Goal: Transaction & Acquisition: Book appointment/travel/reservation

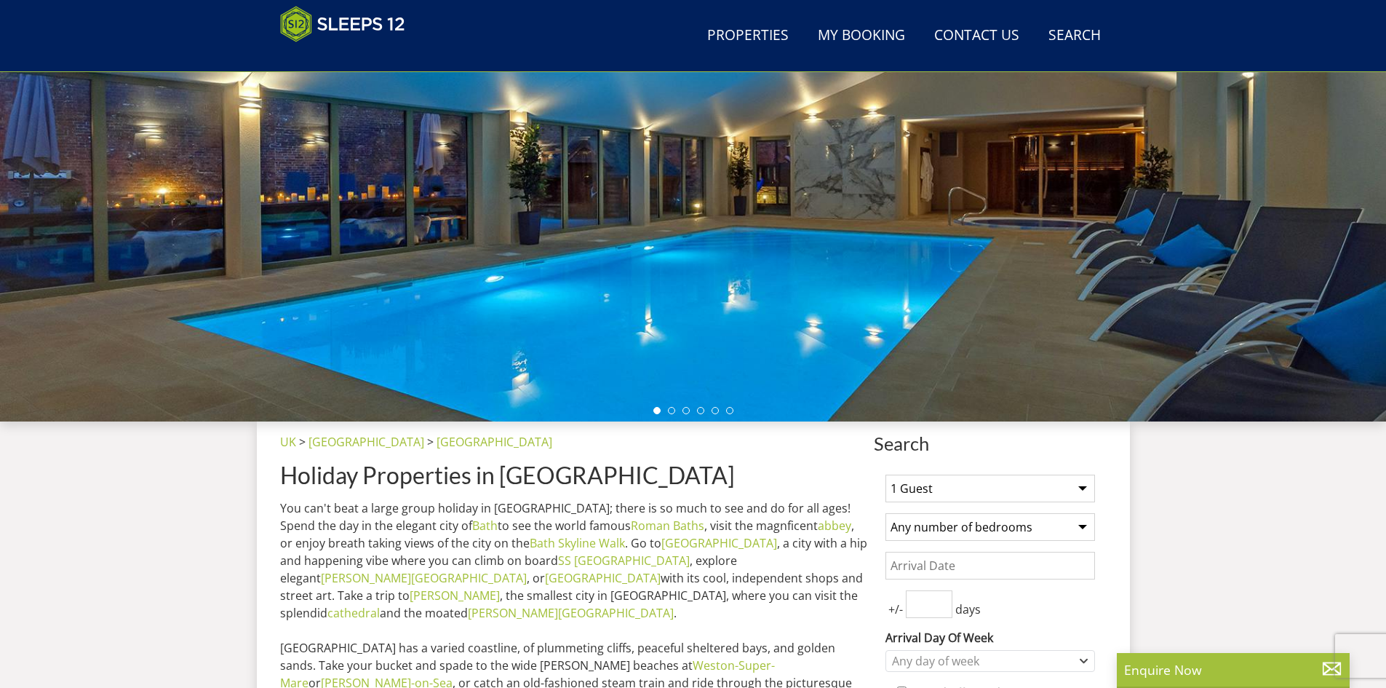
scroll to position [304, 0]
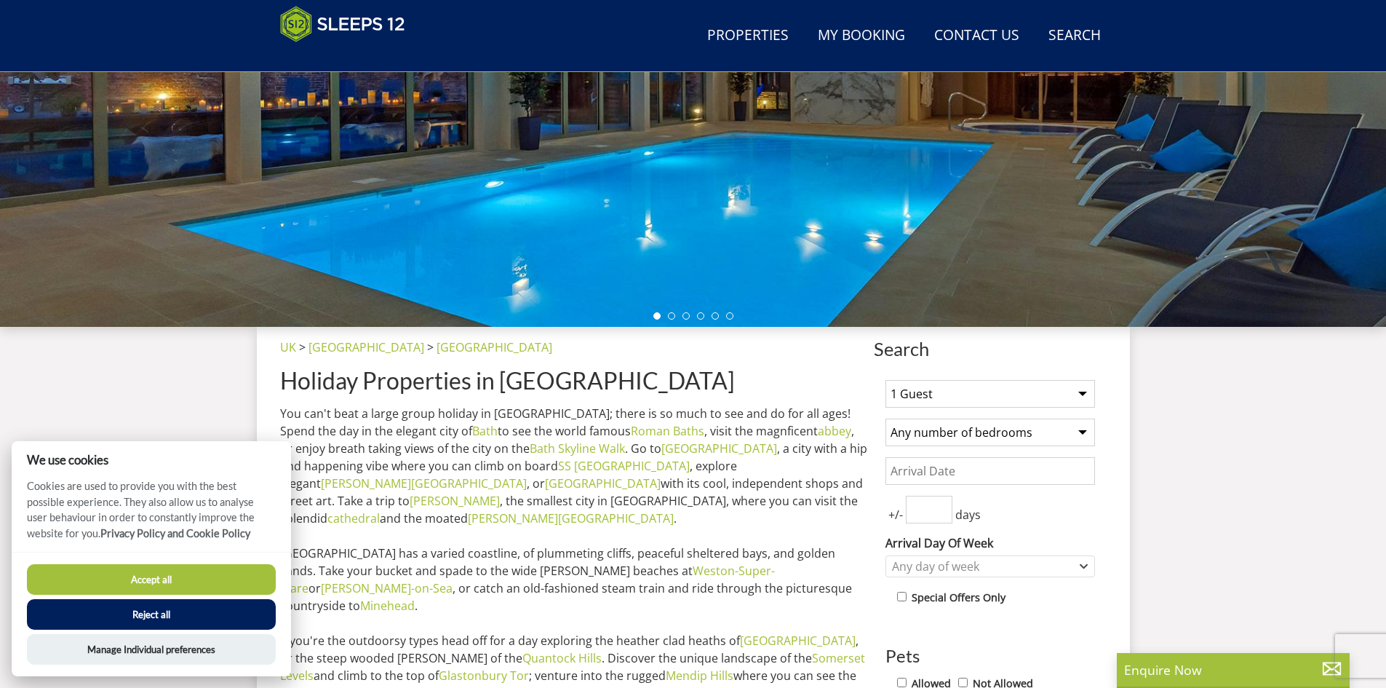
click at [159, 575] on button "Accept all" at bounding box center [151, 579] width 249 height 31
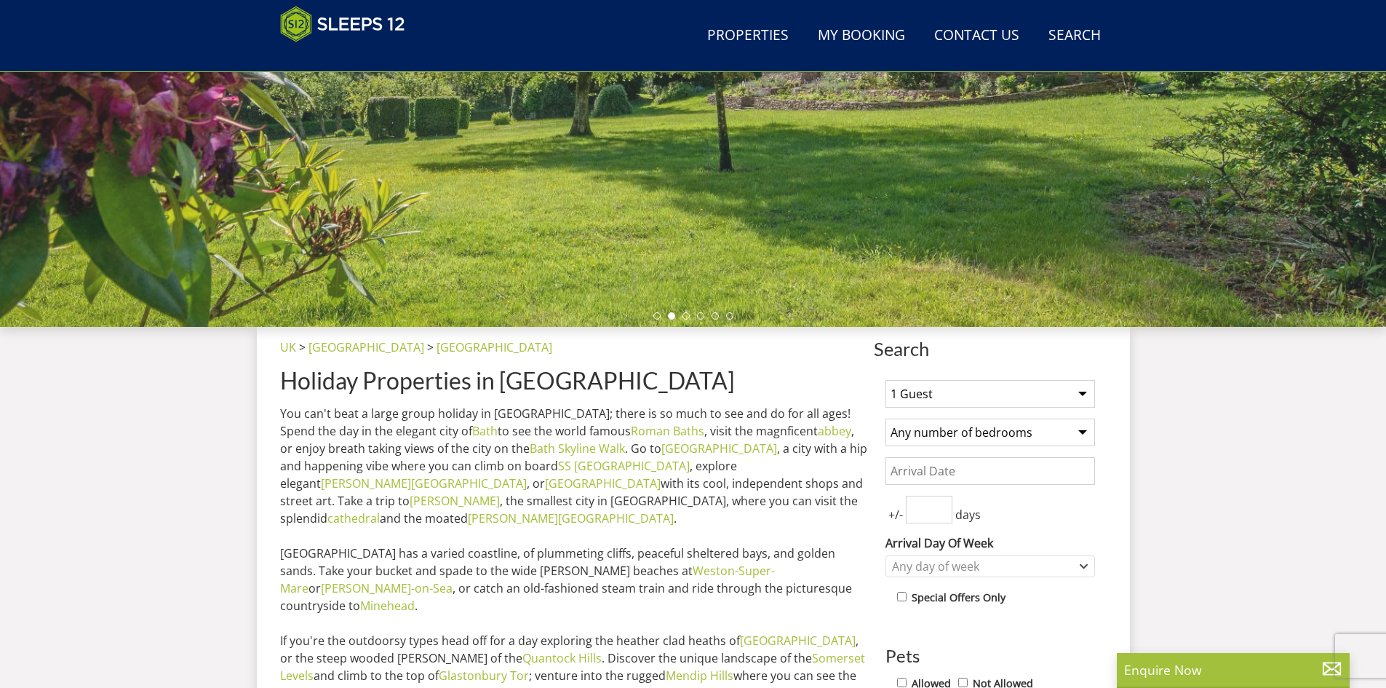
click at [1073, 390] on select "1 Guest 2 Guests 3 Guests 4 Guests 5 Guests 6 Guests 7 Guests 8 Guests 9 Guests…" at bounding box center [991, 394] width 210 height 28
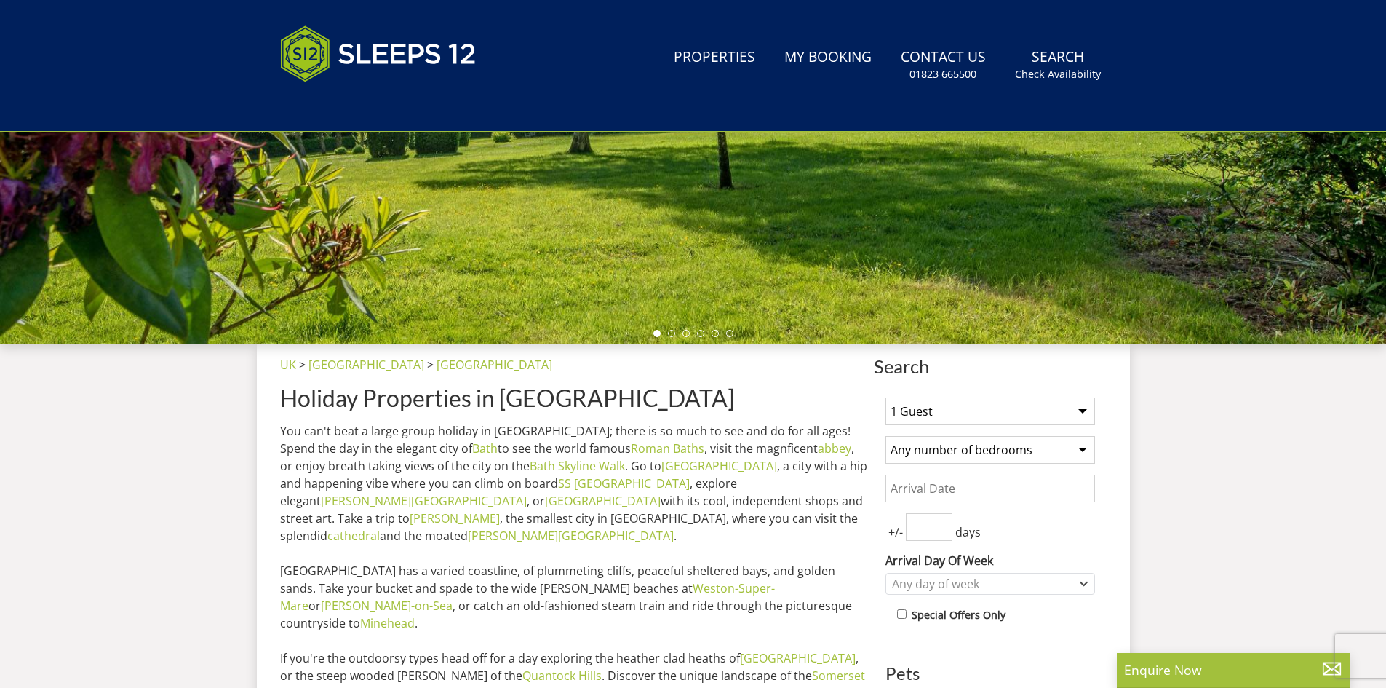
click at [1068, 416] on select "1 Guest 2 Guests 3 Guests 4 Guests 5 Guests 6 Guests 7 Guests 8 Guests 9 Guests…" at bounding box center [991, 411] width 210 height 28
select select "12"
click at [886, 397] on select "1 Guest 2 Guests 3 Guests 4 Guests 5 Guests 6 Guests 7 Guests 8 Guests 9 Guests…" at bounding box center [991, 411] width 210 height 28
click at [1079, 450] on select "Any number of bedrooms 4 Bedrooms 5 Bedrooms 6 Bedrooms 7 Bedrooms 8 Bedrooms 9…" at bounding box center [991, 450] width 210 height 28
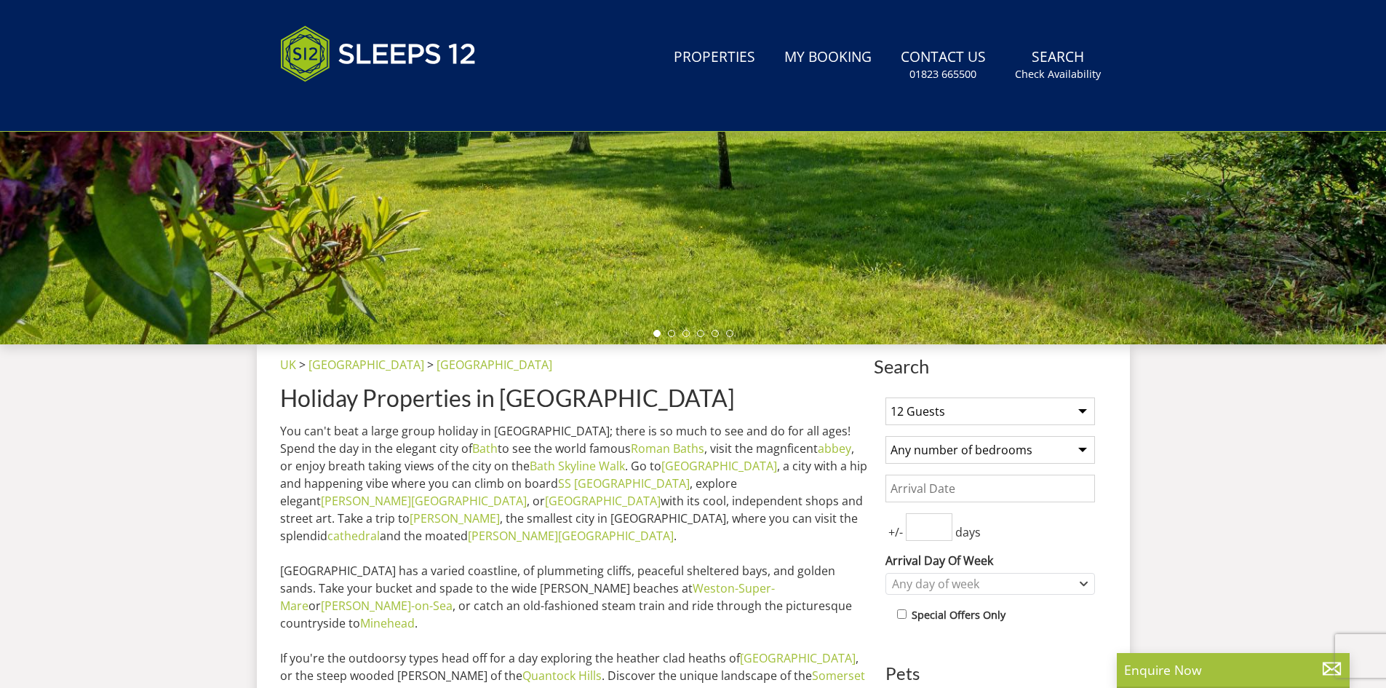
select select "6"
click at [886, 436] on select "Any number of bedrooms 4 Bedrooms 5 Bedrooms 6 Bedrooms 7 Bedrooms 8 Bedrooms 9…" at bounding box center [991, 450] width 210 height 28
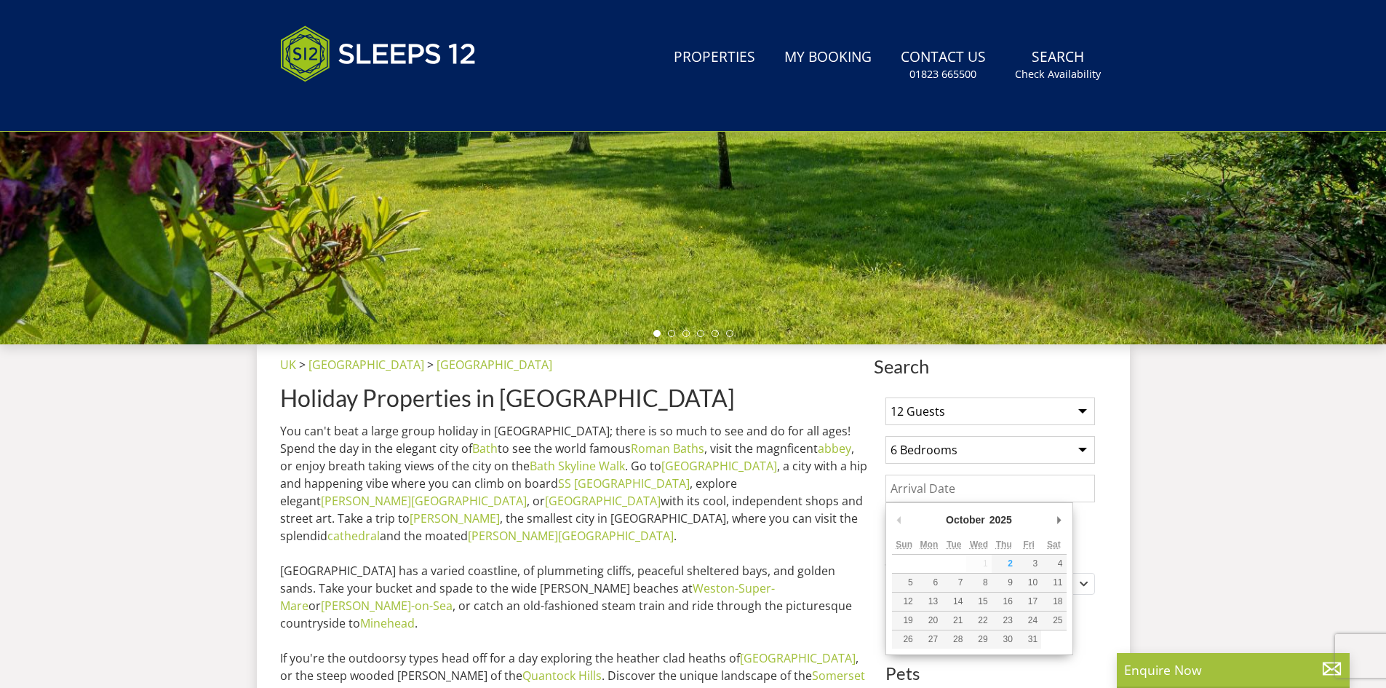
click at [973, 492] on input "Date" at bounding box center [991, 488] width 210 height 28
type input "[DATE]"
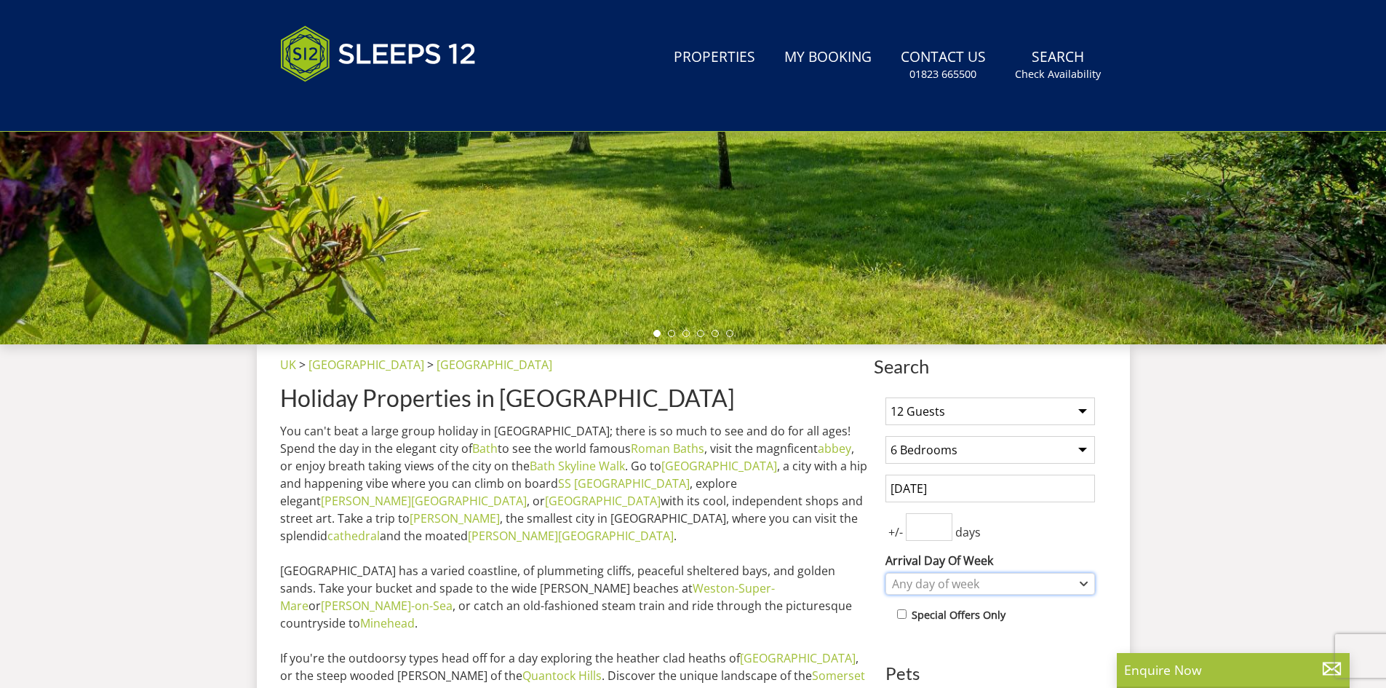
click at [1079, 587] on div "Any day of week" at bounding box center [991, 584] width 210 height 22
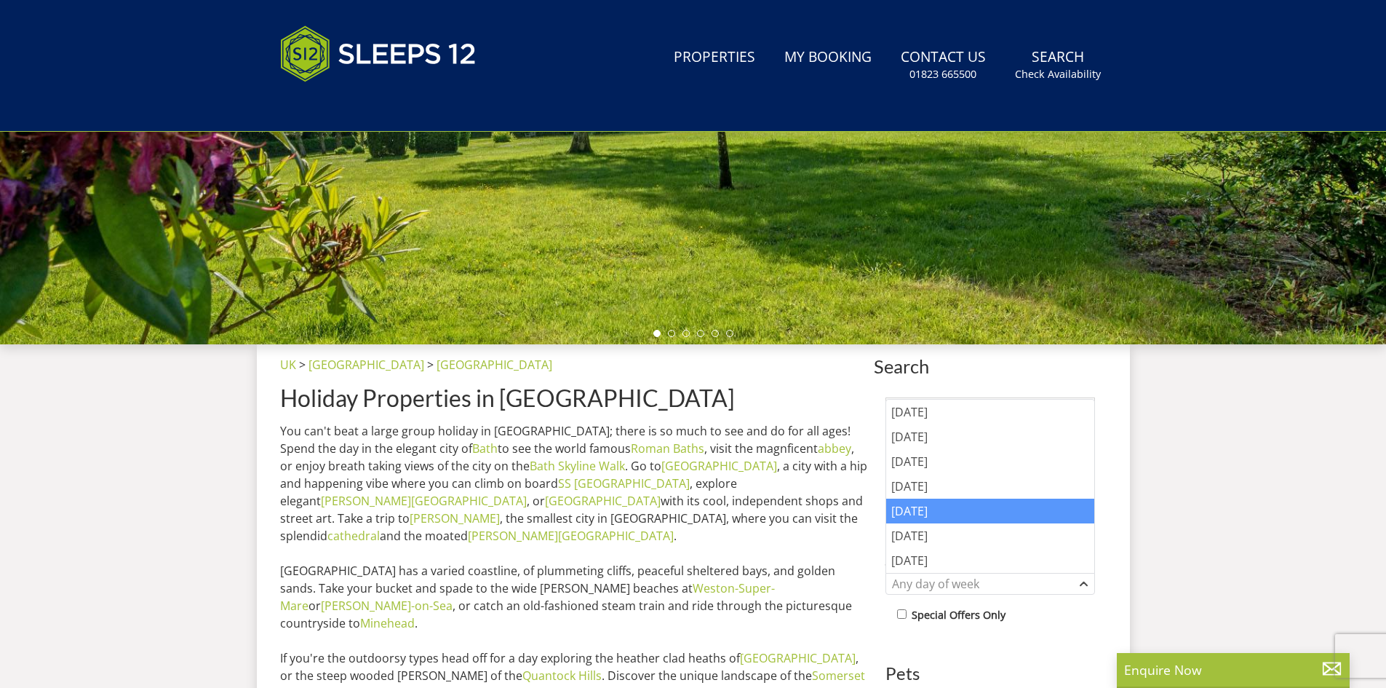
click at [928, 506] on div "[DATE]" at bounding box center [990, 510] width 208 height 25
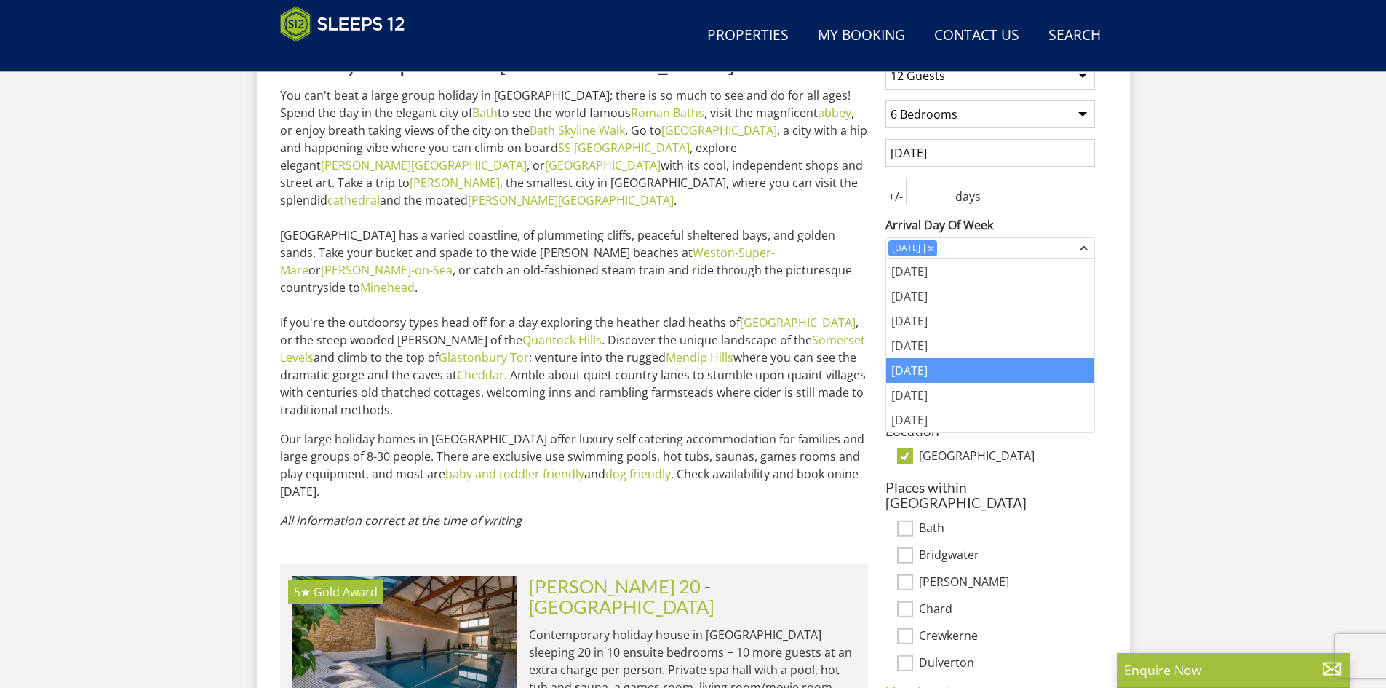
scroll to position [710, 0]
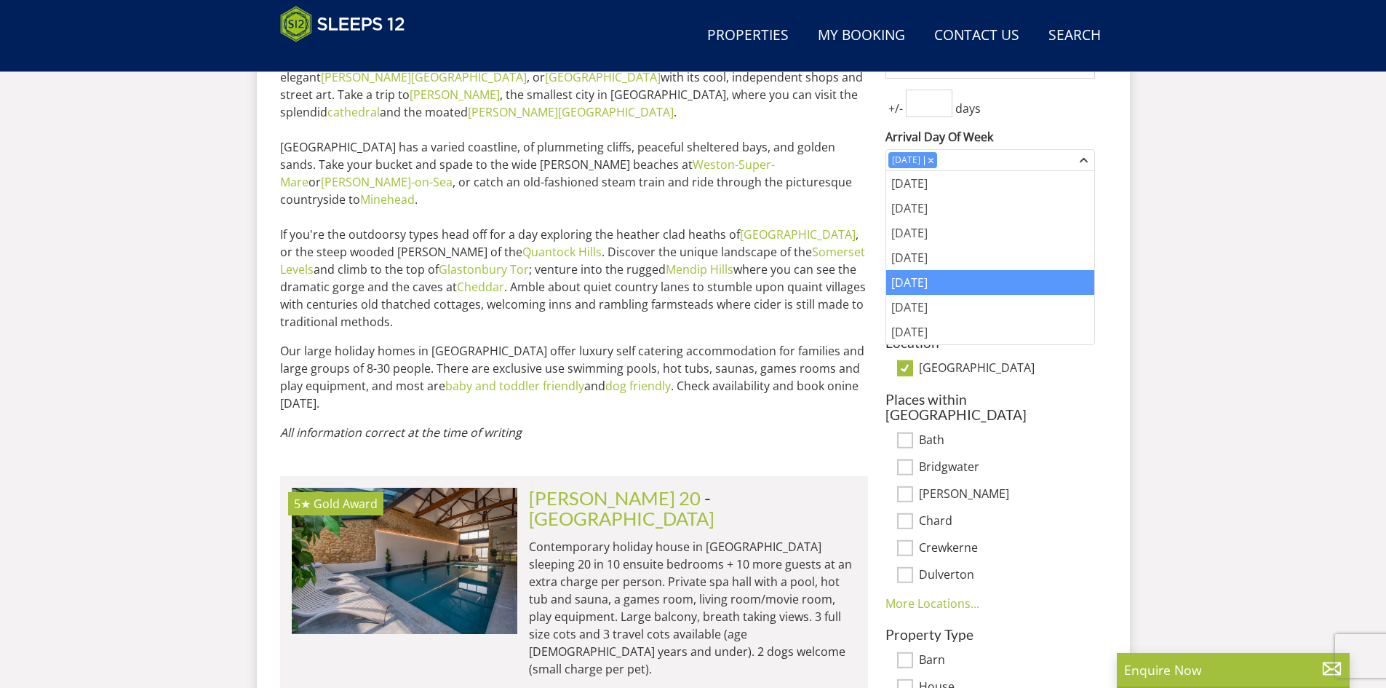
click at [1087, 487] on label "[PERSON_NAME]" at bounding box center [1007, 495] width 176 height 16
click at [913, 486] on input "[PERSON_NAME]" at bounding box center [905, 494] width 16 height 16
checkbox input "true"
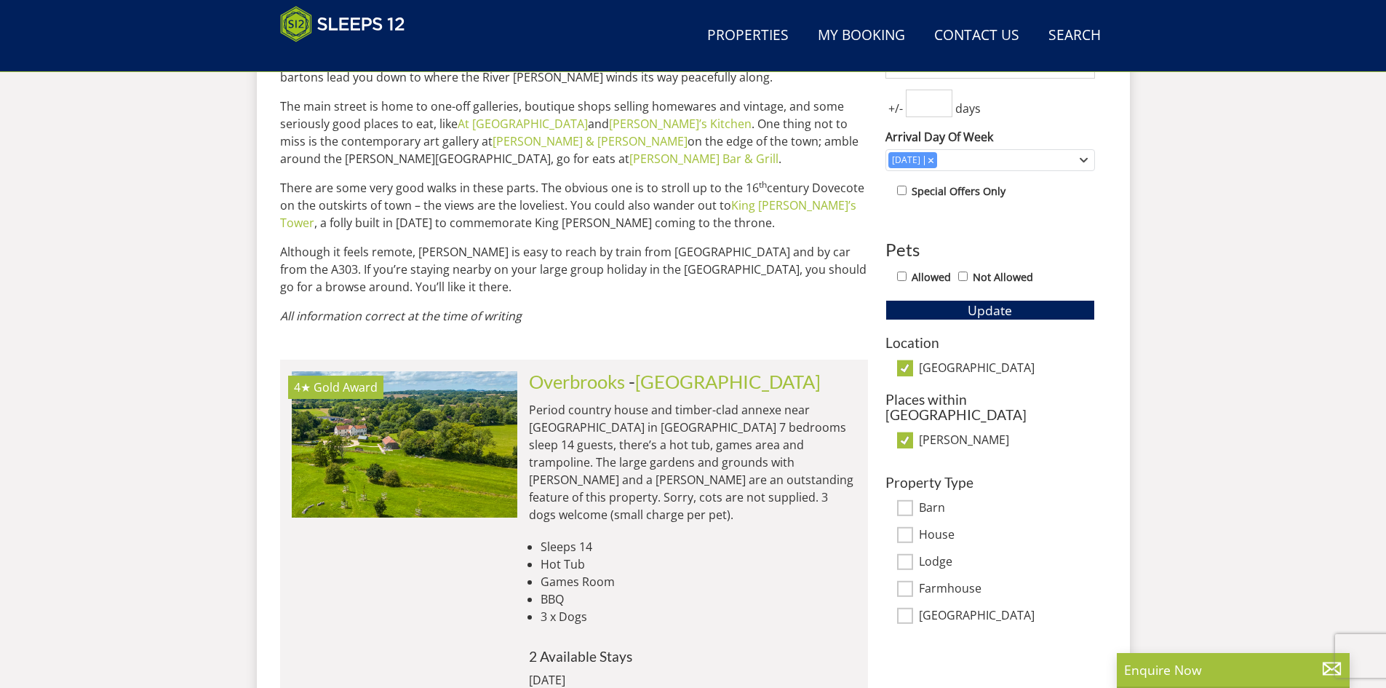
click at [900, 500] on input "Barn" at bounding box center [905, 508] width 16 height 16
checkbox input "true"
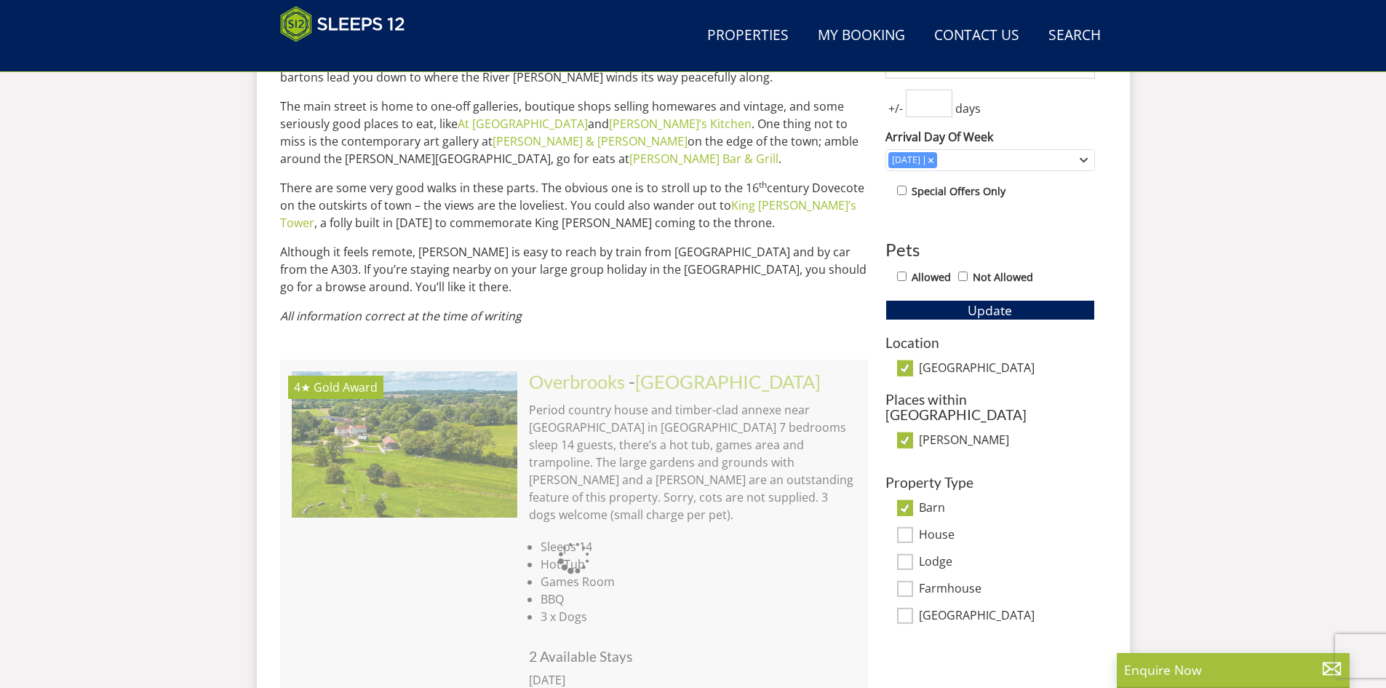
click at [905, 520] on div "Property Type Barn House Lodge Farmhouse [GEOGRAPHIC_DATA]" at bounding box center [991, 549] width 210 height 150
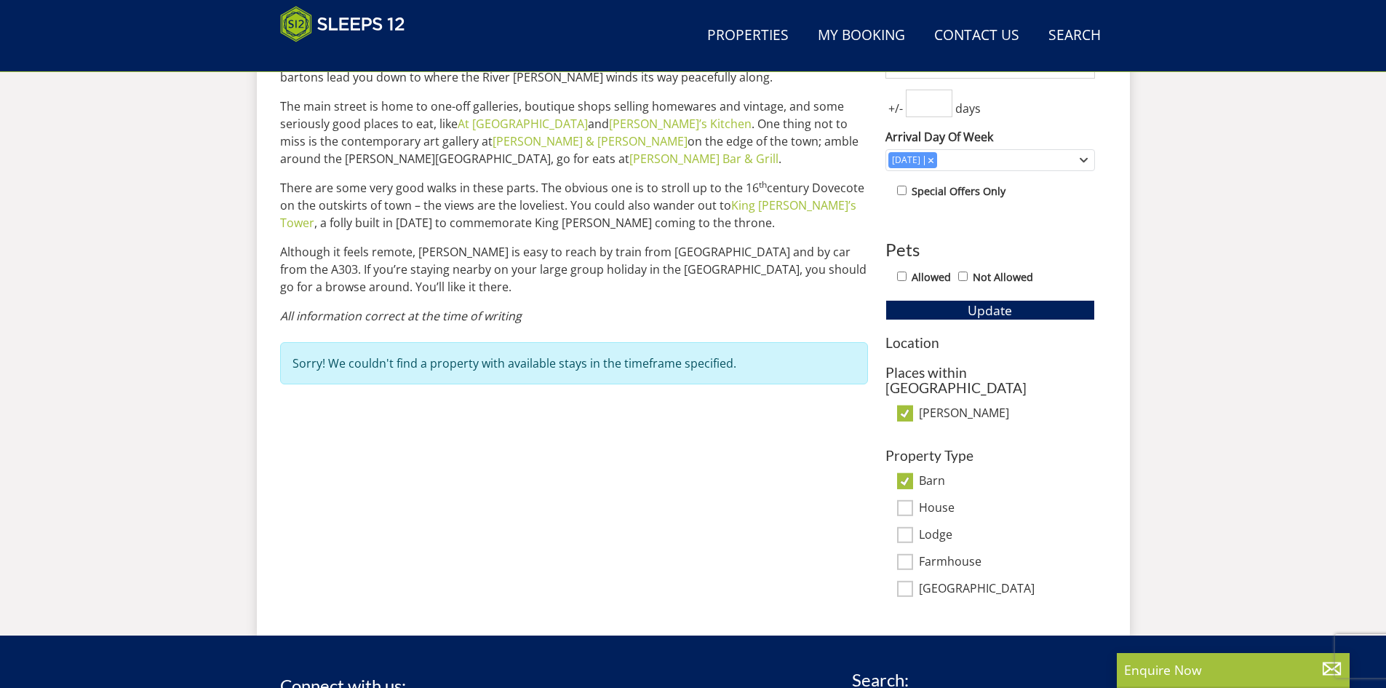
click at [909, 500] on input "House" at bounding box center [905, 508] width 16 height 16
checkbox input "true"
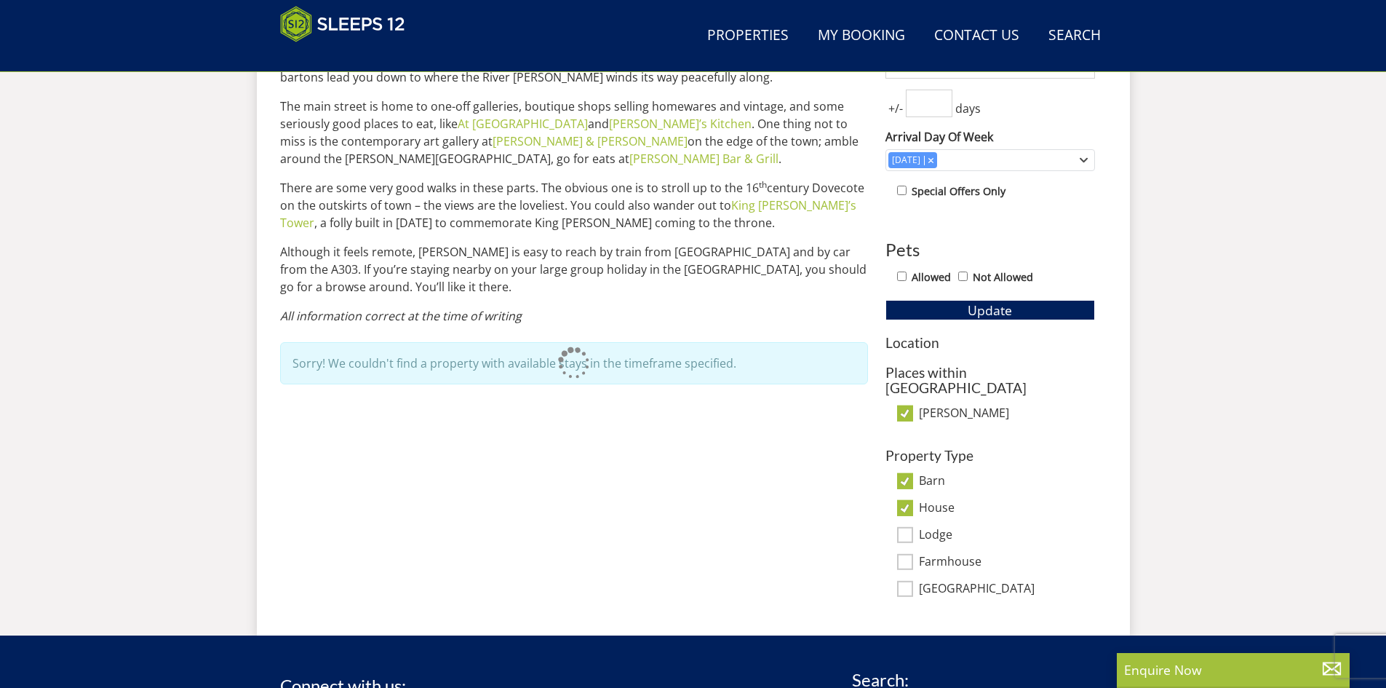
click at [903, 527] on input "Lodge" at bounding box center [905, 535] width 16 height 16
checkbox input "true"
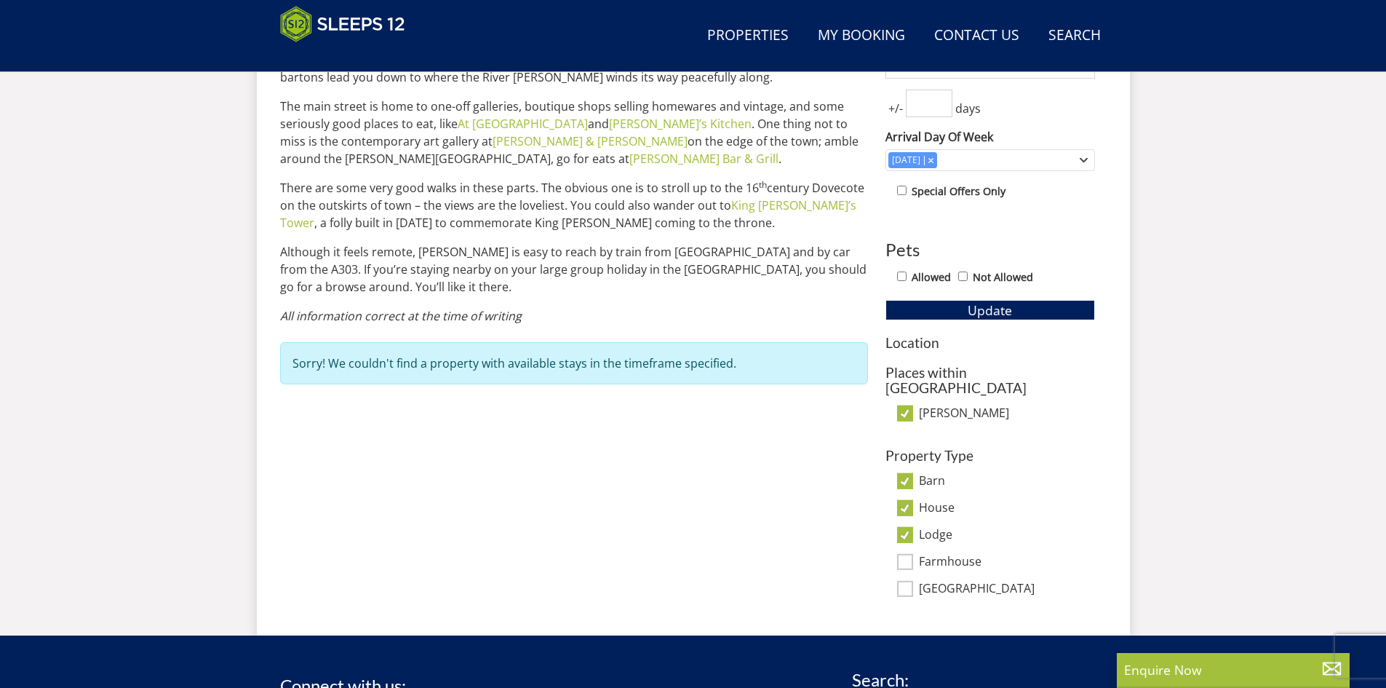
click at [905, 554] on input "Farmhouse" at bounding box center [905, 562] width 16 height 16
checkbox input "true"
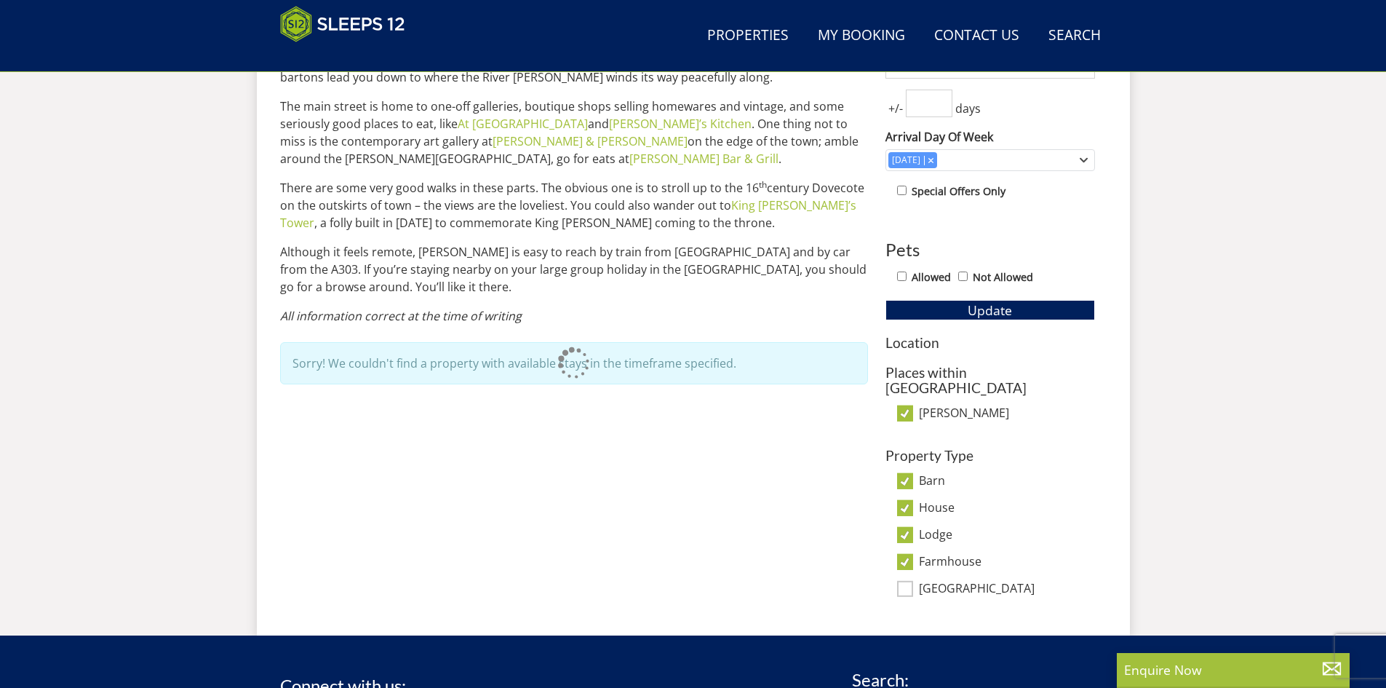
click at [906, 575] on div "Property Type Barn House Lodge Farmhouse [GEOGRAPHIC_DATA]" at bounding box center [991, 523] width 210 height 150
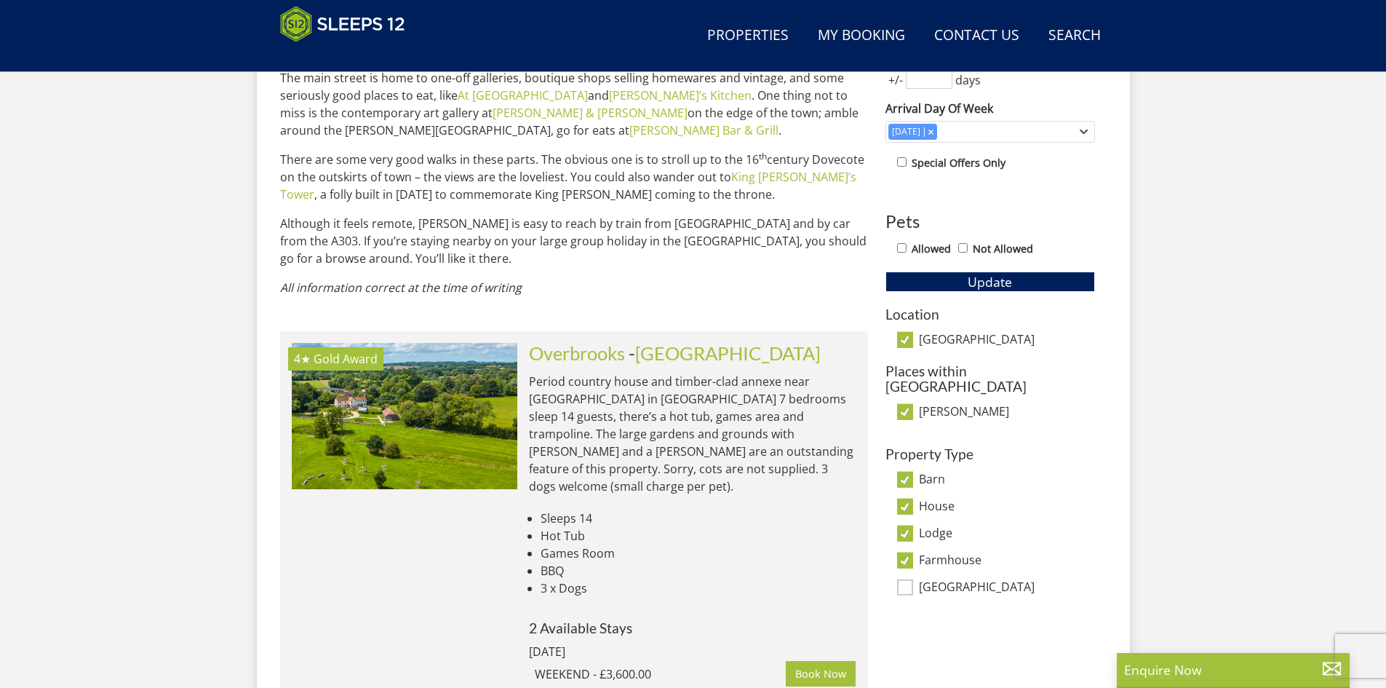
scroll to position [827, 0]
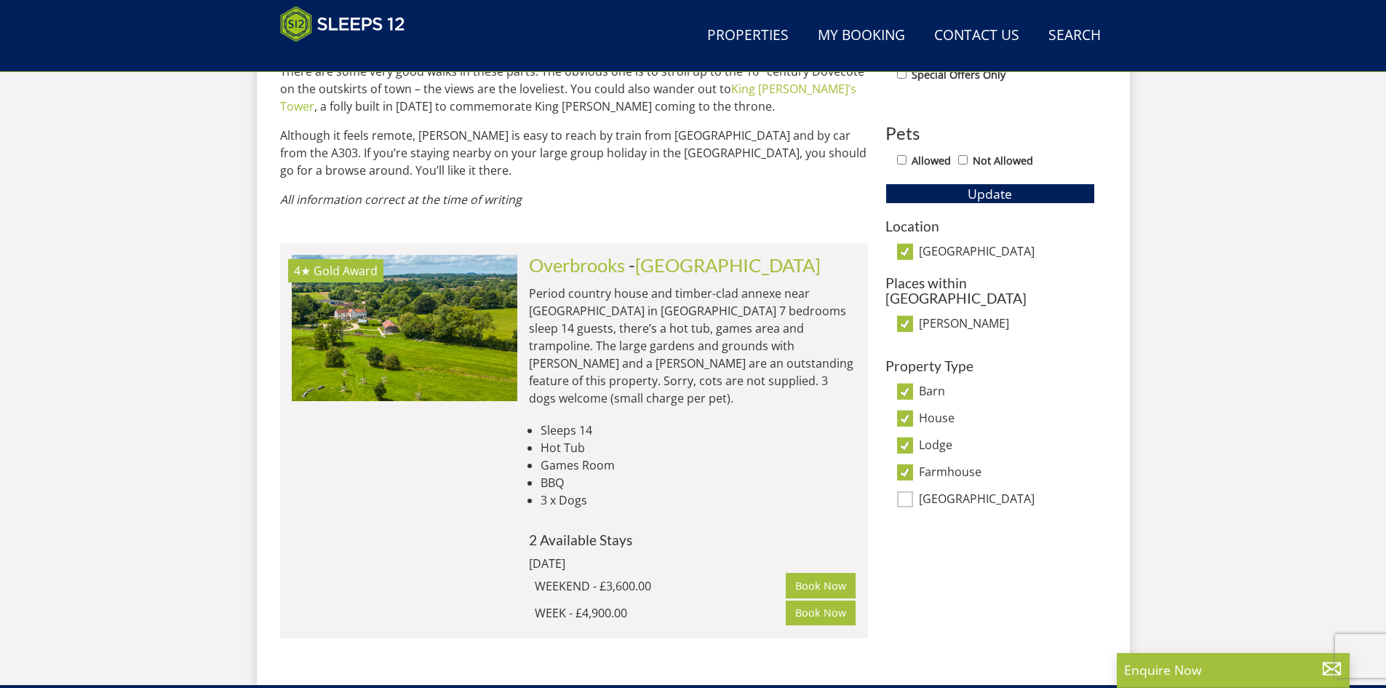
click at [899, 491] on input "[GEOGRAPHIC_DATA]" at bounding box center [905, 499] width 16 height 16
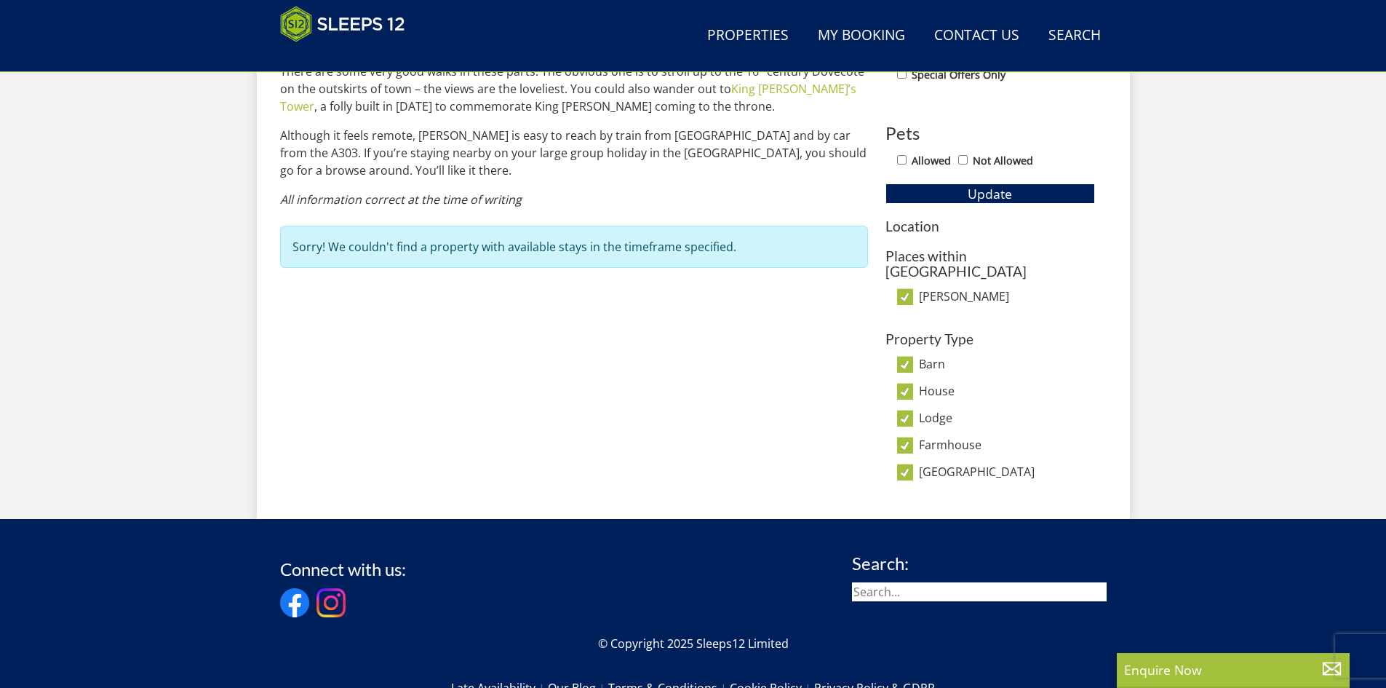
click at [906, 464] on input "[GEOGRAPHIC_DATA]" at bounding box center [905, 472] width 16 height 16
checkbox input "false"
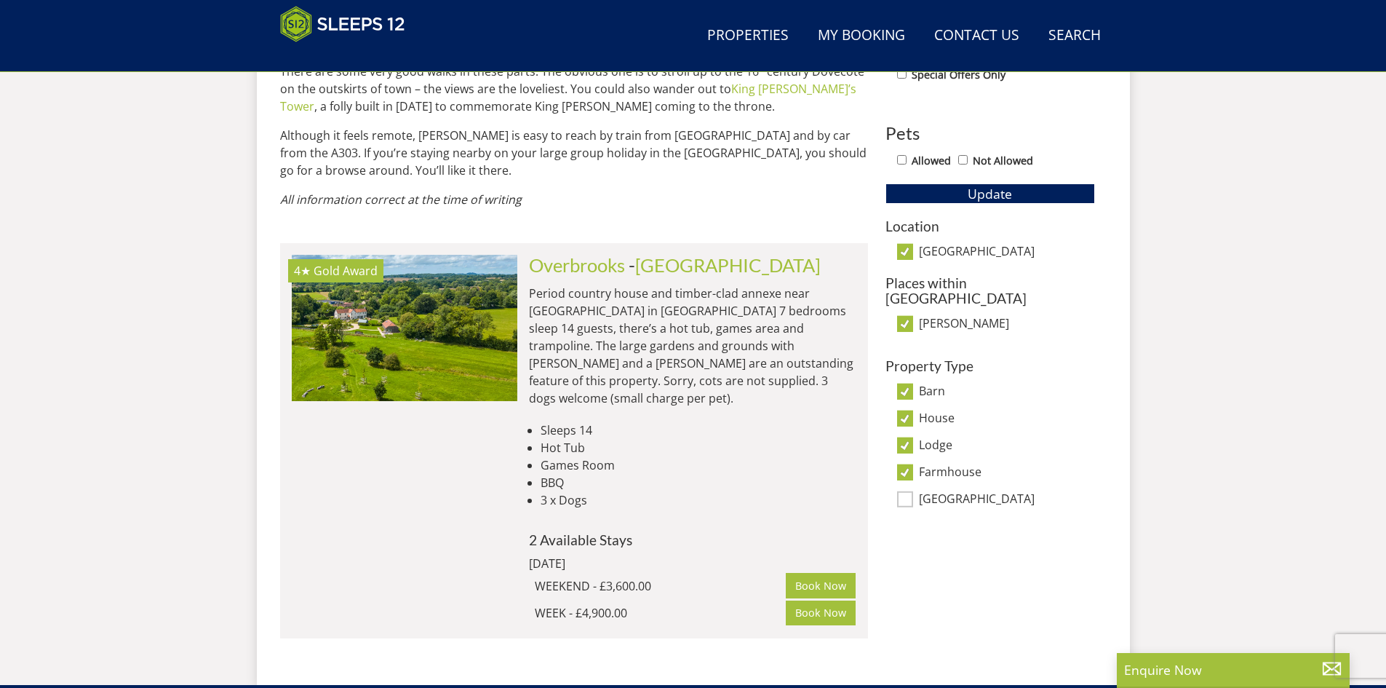
click at [907, 464] on input "Farmhouse" at bounding box center [905, 472] width 16 height 16
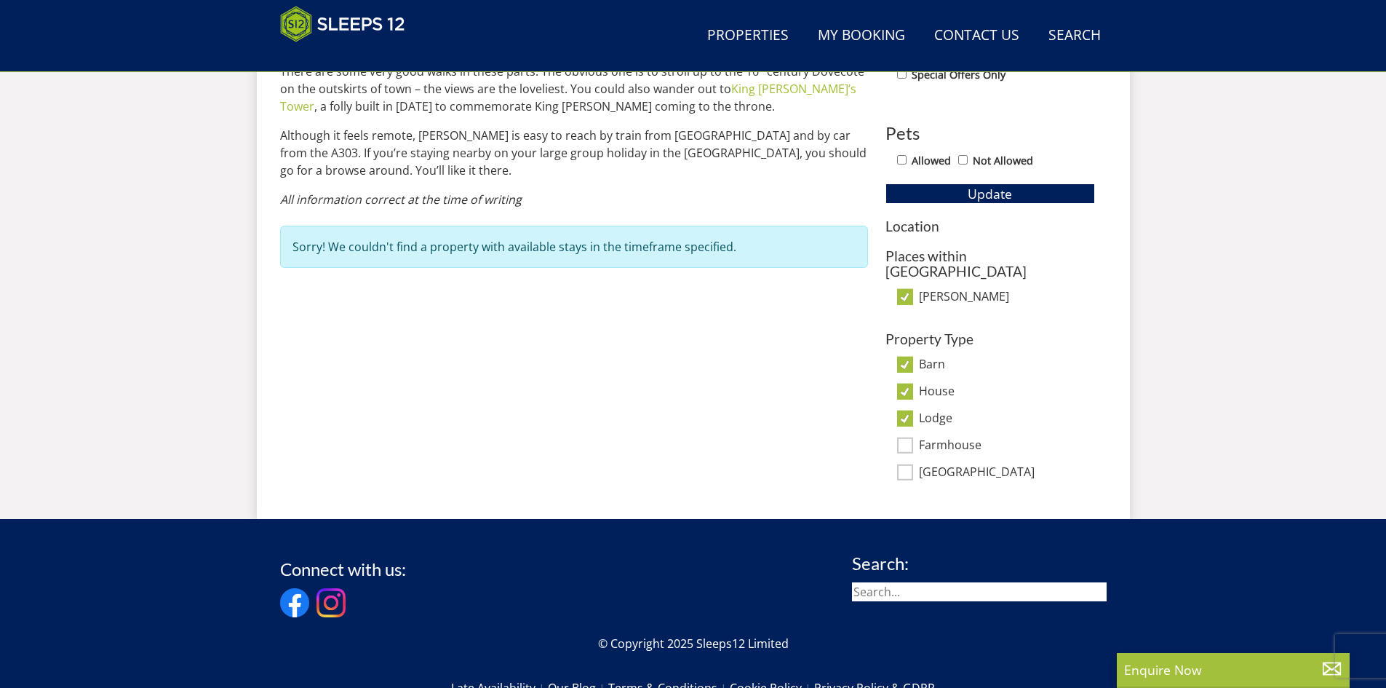
click at [906, 437] on input "Farmhouse" at bounding box center [905, 445] width 16 height 16
checkbox input "true"
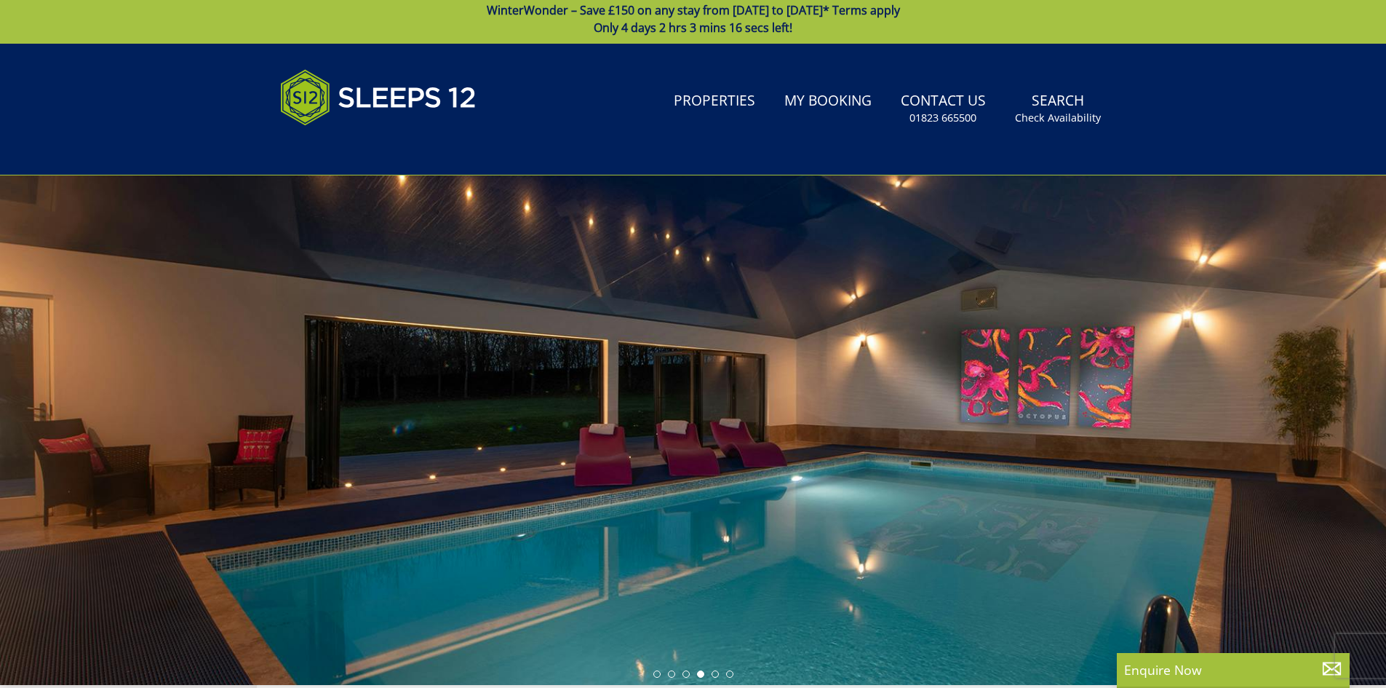
scroll to position [0, 0]
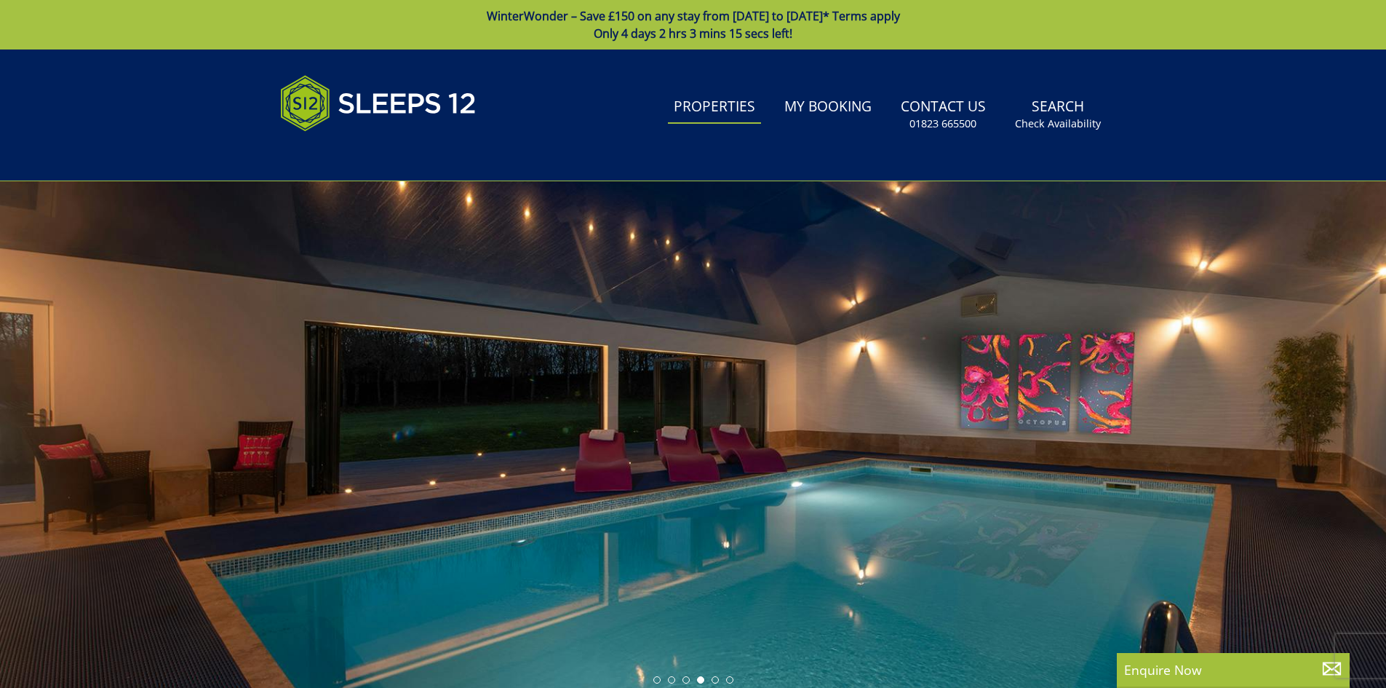
click at [717, 109] on link "Properties" at bounding box center [714, 107] width 93 height 33
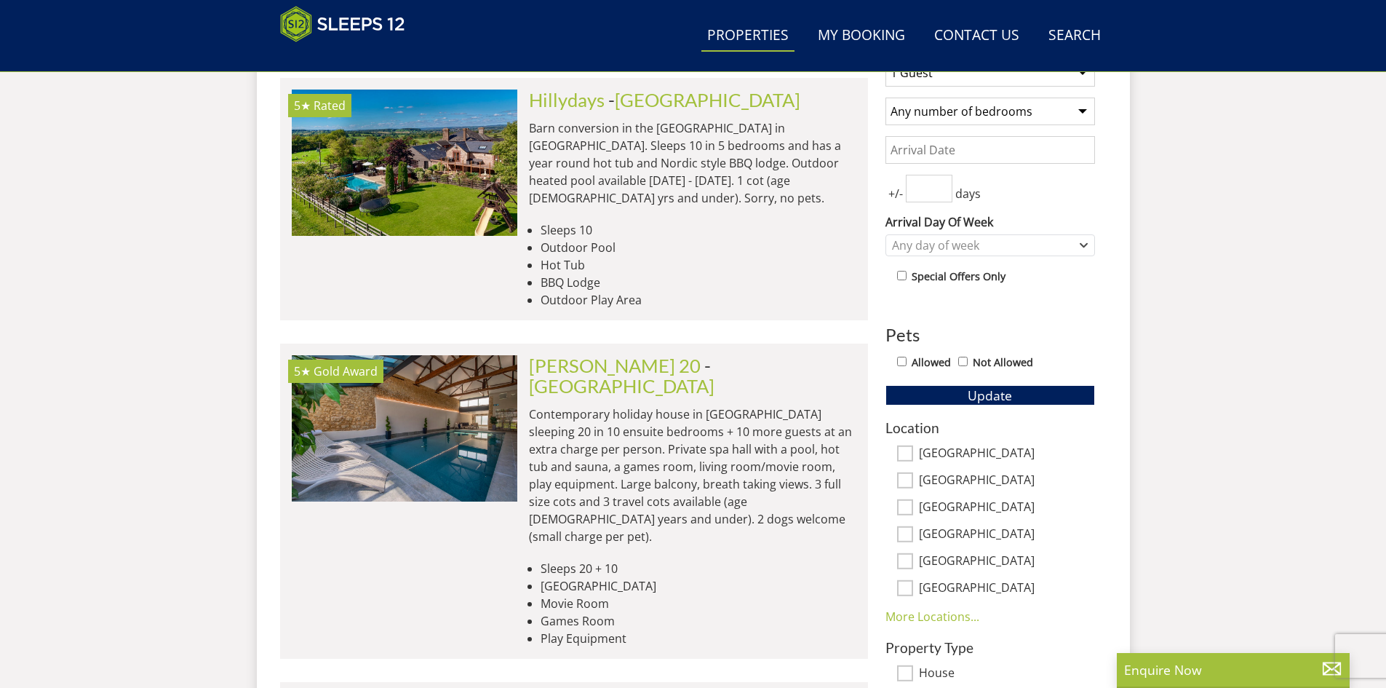
scroll to position [759, 0]
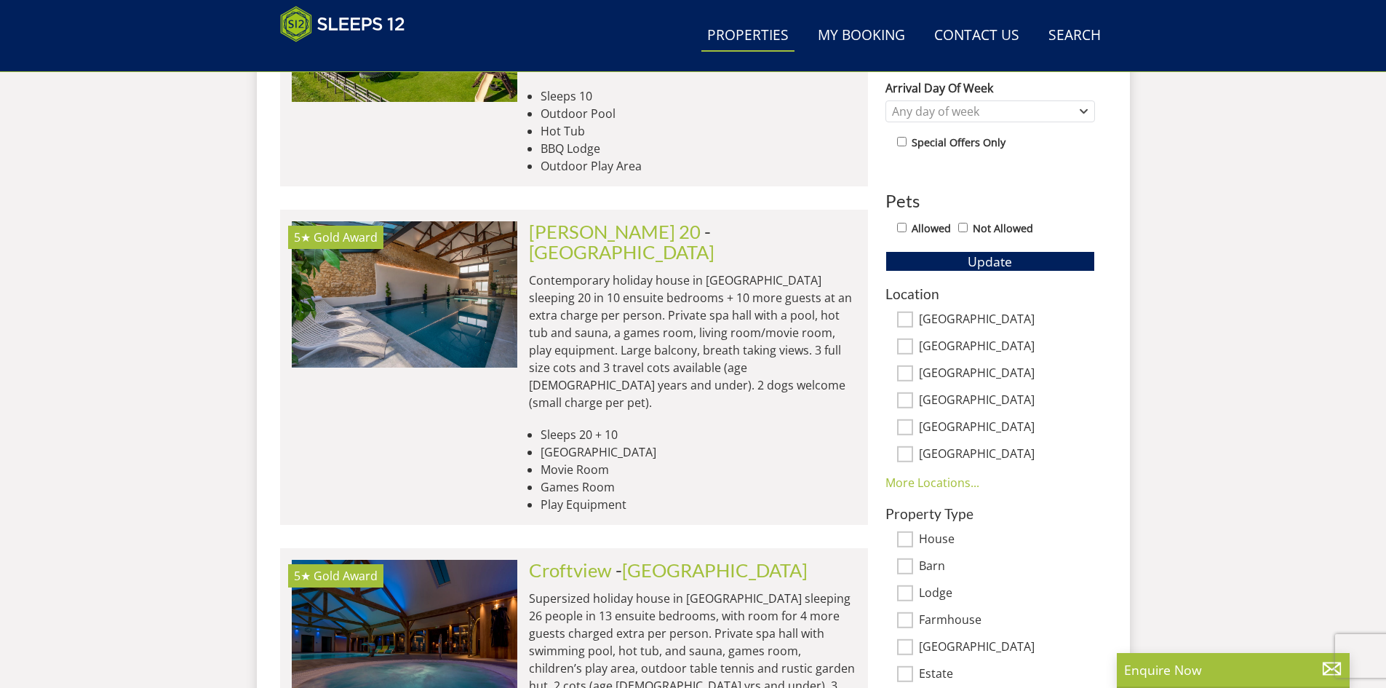
click at [911, 319] on input "[GEOGRAPHIC_DATA]" at bounding box center [905, 319] width 16 height 16
checkbox input "true"
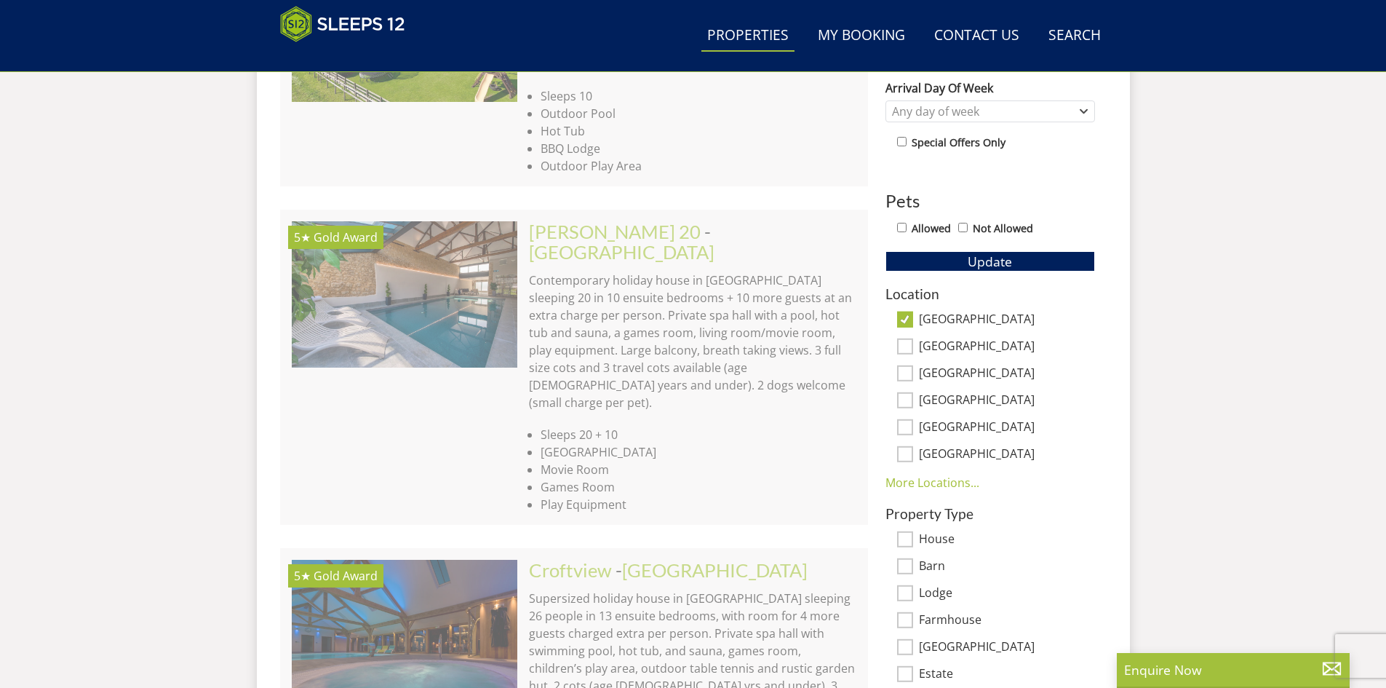
click at [908, 344] on input "[GEOGRAPHIC_DATA]" at bounding box center [905, 346] width 16 height 16
checkbox input "true"
click at [905, 372] on input "[GEOGRAPHIC_DATA]" at bounding box center [905, 373] width 16 height 16
checkbox input "true"
click at [902, 404] on input "[GEOGRAPHIC_DATA]" at bounding box center [905, 400] width 16 height 16
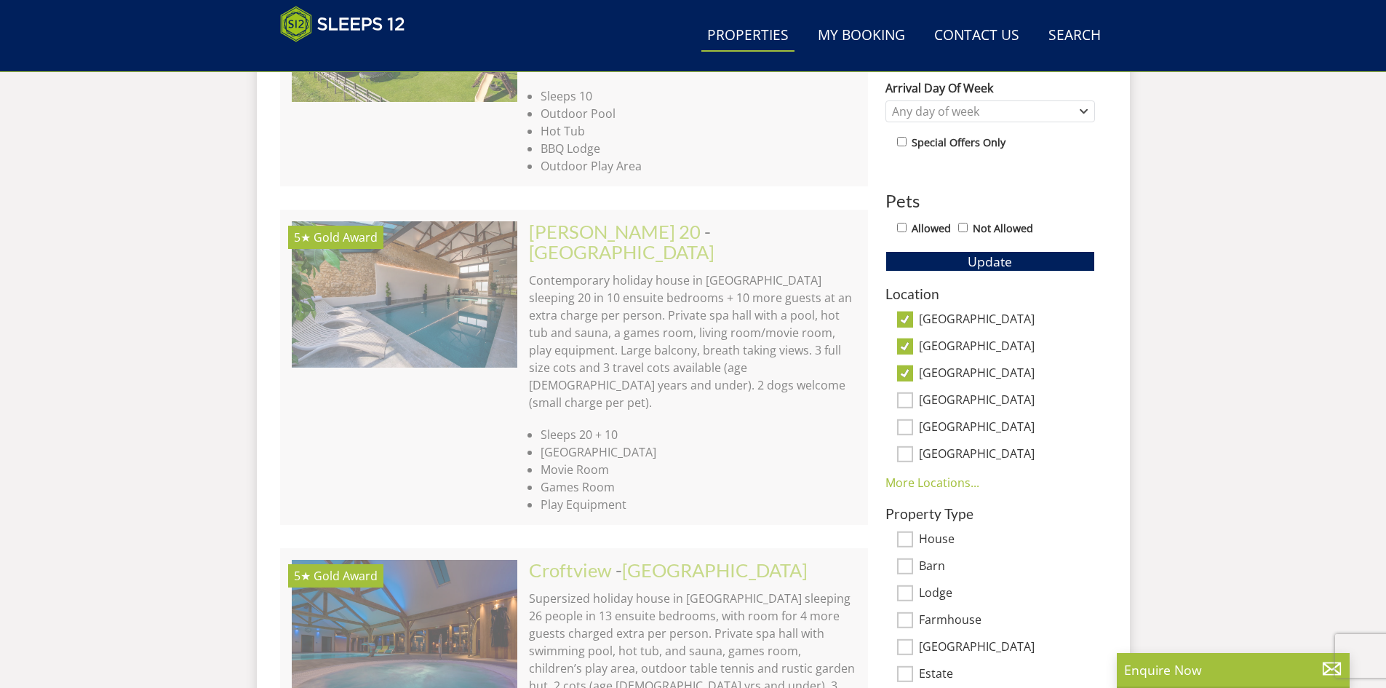
checkbox input "true"
drag, startPoint x: 910, startPoint y: 429, endPoint x: 907, endPoint y: 436, distance: 8.1
click at [910, 429] on input "[GEOGRAPHIC_DATA]" at bounding box center [905, 427] width 16 height 16
checkbox input "true"
click at [905, 454] on input "[GEOGRAPHIC_DATA]" at bounding box center [905, 454] width 16 height 16
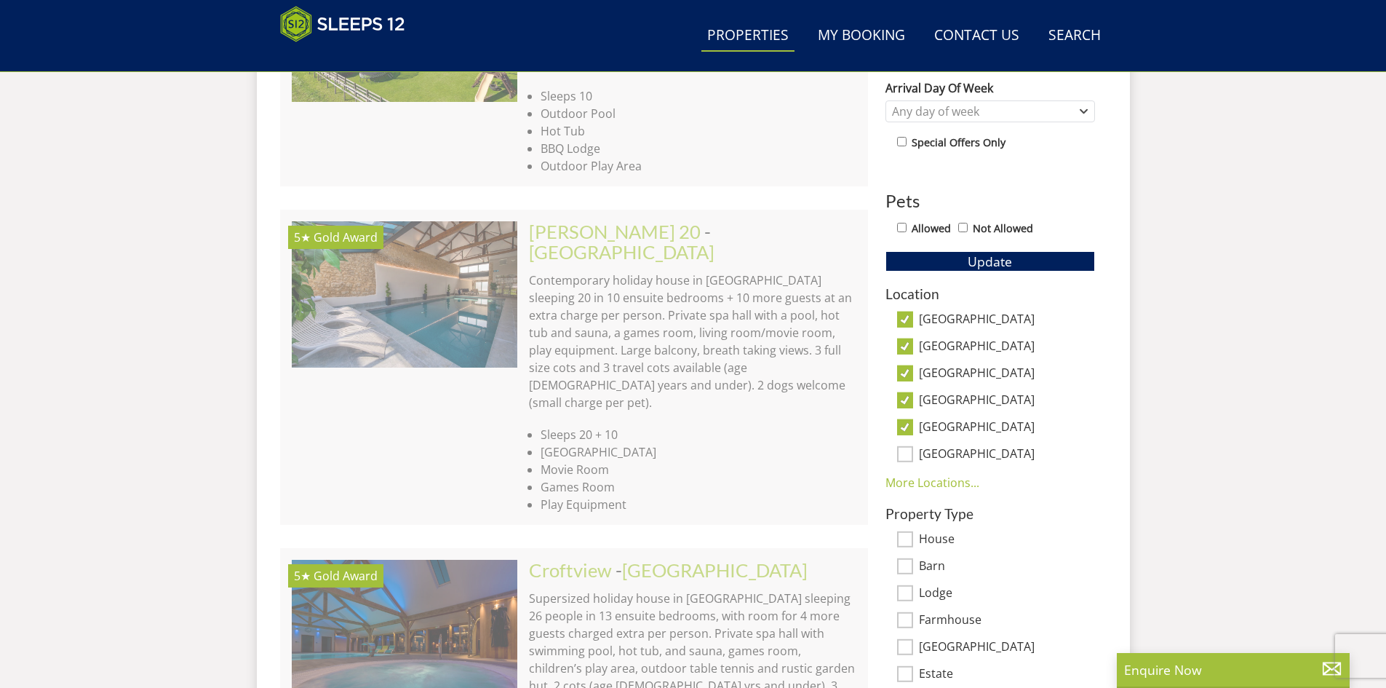
checkbox input "true"
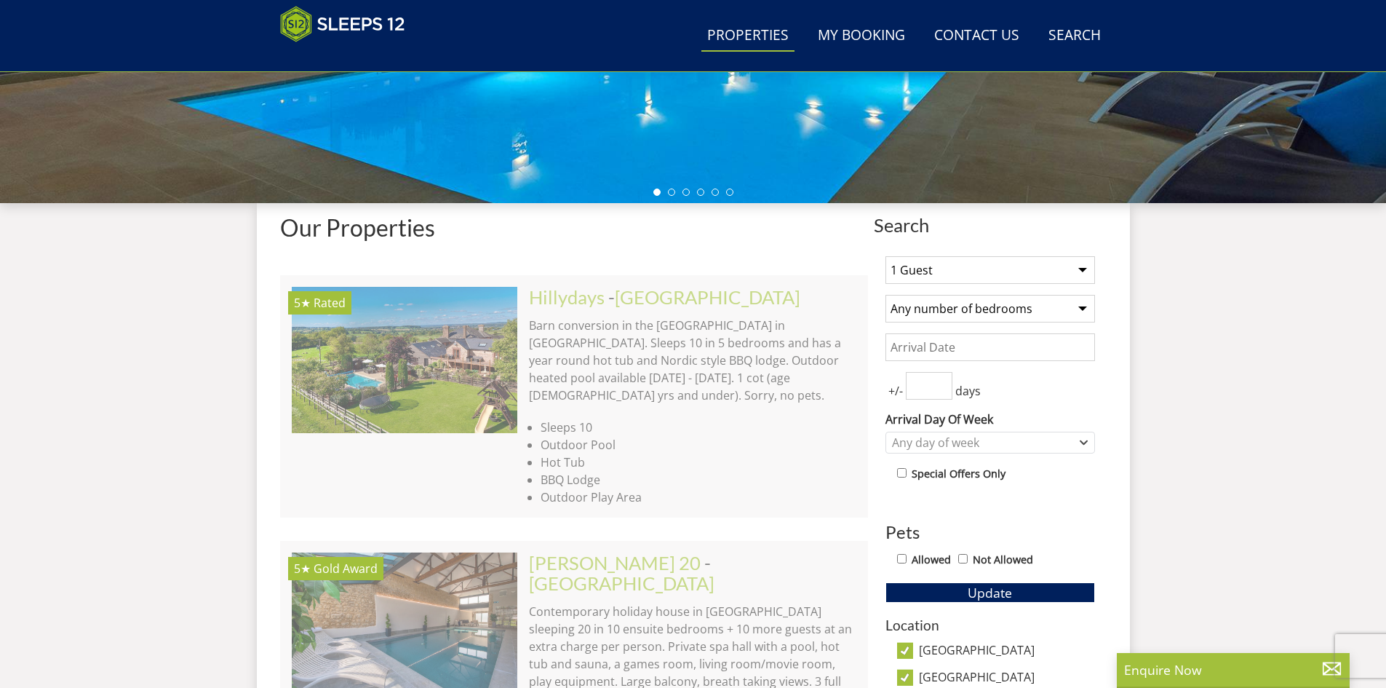
scroll to position [395, 0]
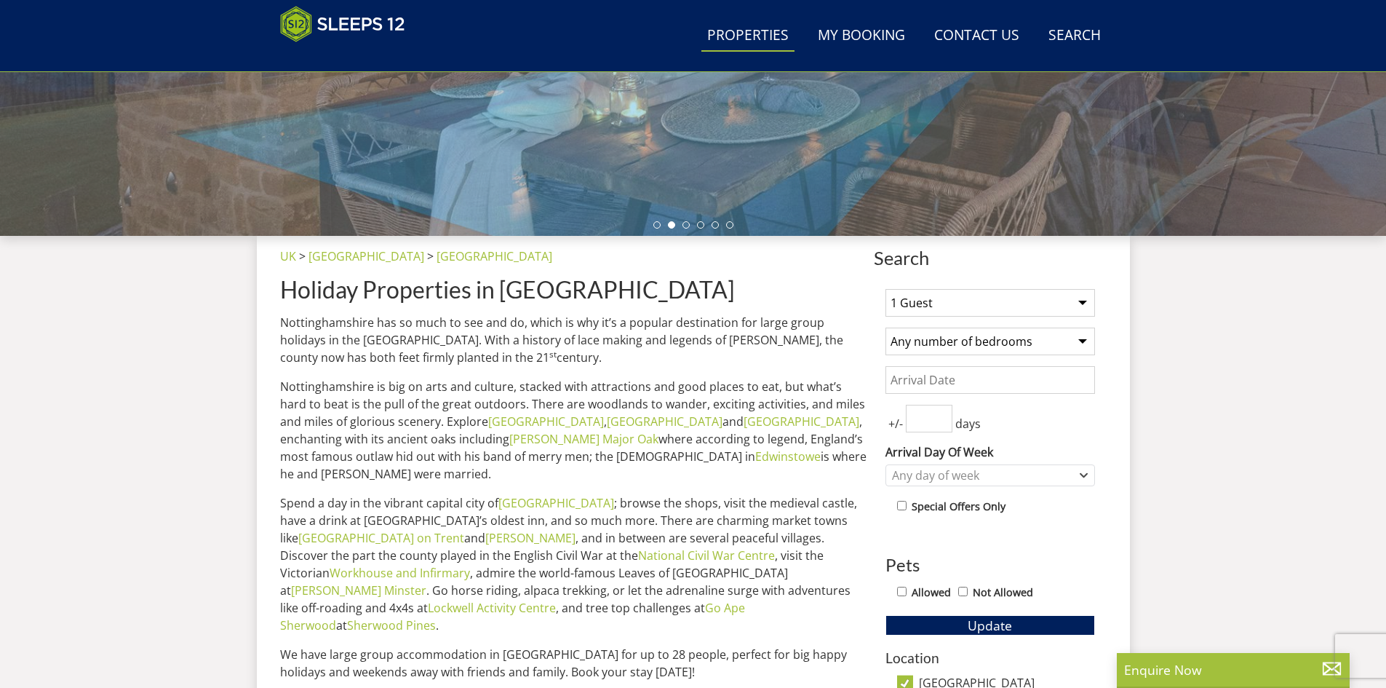
click at [1086, 301] on select "1 Guest 2 Guests 3 Guests 4 Guests 5 Guests 6 Guests 7 Guests 8 Guests 9 Guests…" at bounding box center [991, 303] width 210 height 28
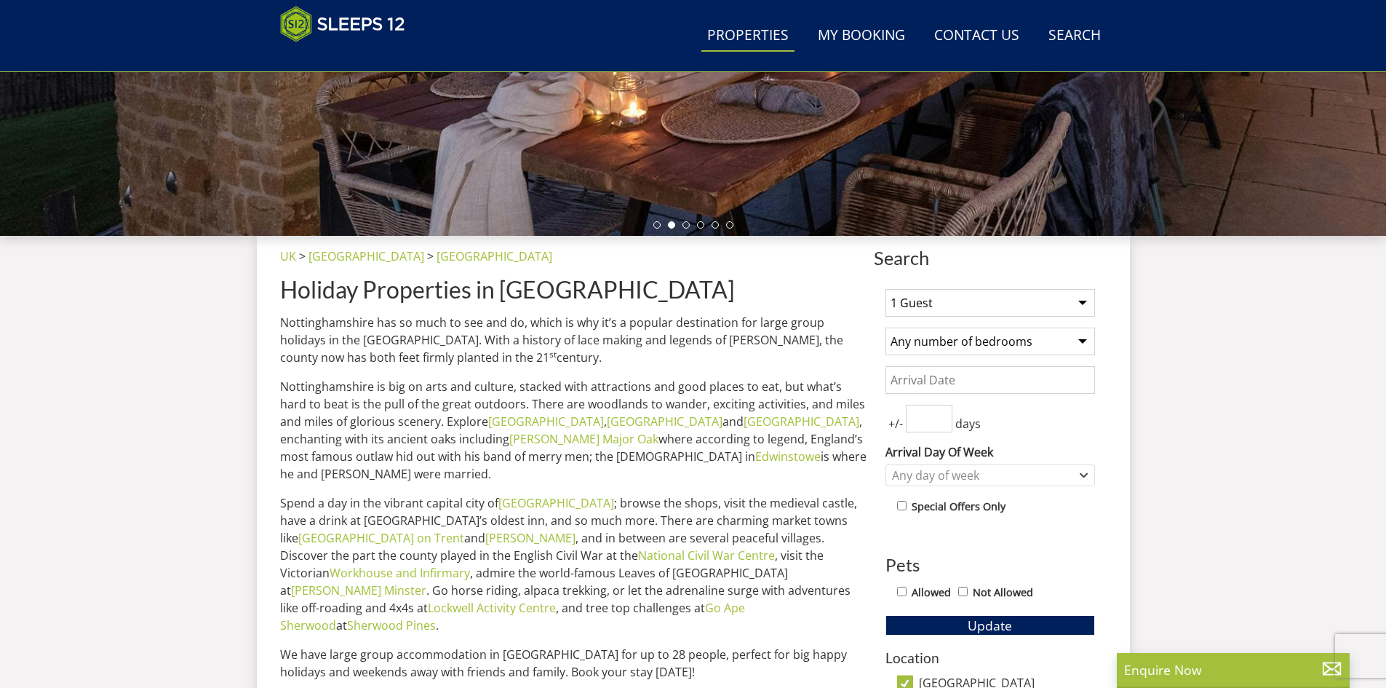
select select "12"
click at [886, 289] on select "1 Guest 2 Guests 3 Guests 4 Guests 5 Guests 6 Guests 7 Guests 8 Guests 9 Guests…" at bounding box center [991, 303] width 210 height 28
click at [1073, 341] on select "Any number of bedrooms 4 Bedrooms 5 Bedrooms 6 Bedrooms 7 Bedrooms 8 Bedrooms 9…" at bounding box center [991, 341] width 210 height 28
select select "6"
click at [886, 327] on select "Any number of bedrooms 4 Bedrooms 5 Bedrooms 6 Bedrooms 7 Bedrooms 8 Bedrooms 9…" at bounding box center [991, 341] width 210 height 28
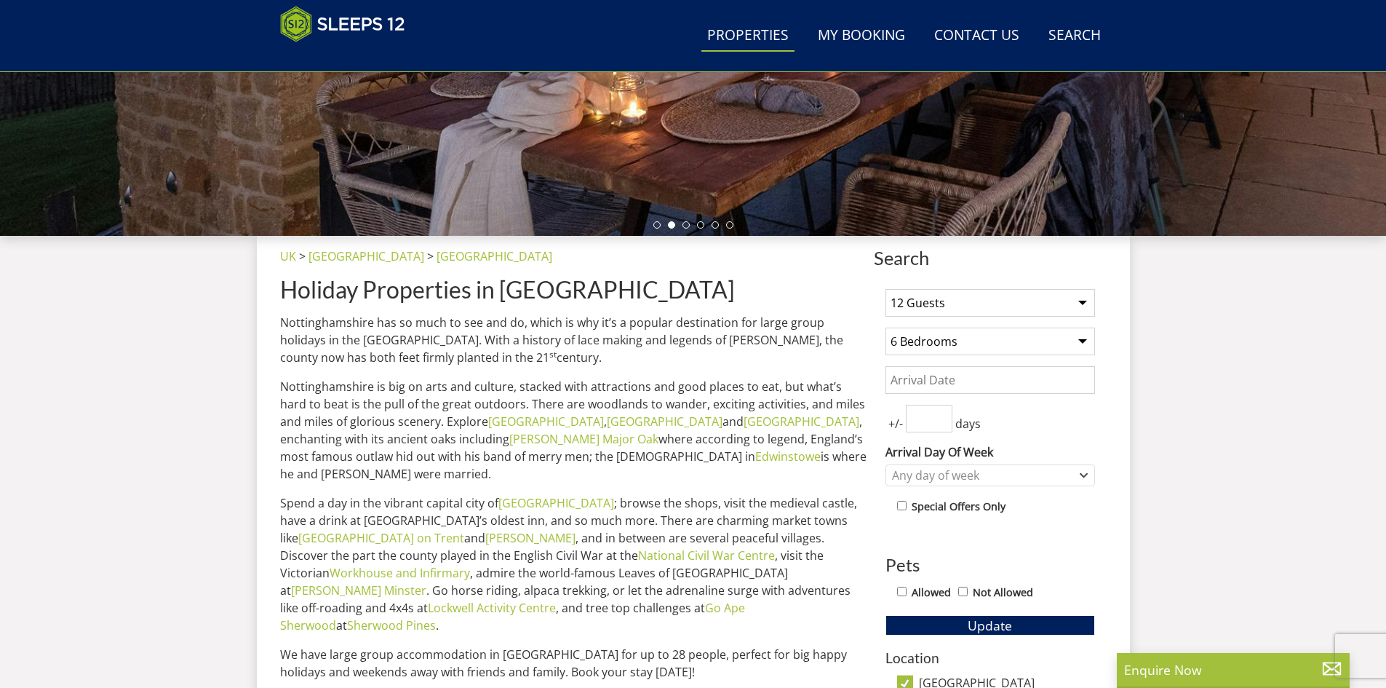
click at [954, 380] on input "Date" at bounding box center [991, 380] width 210 height 28
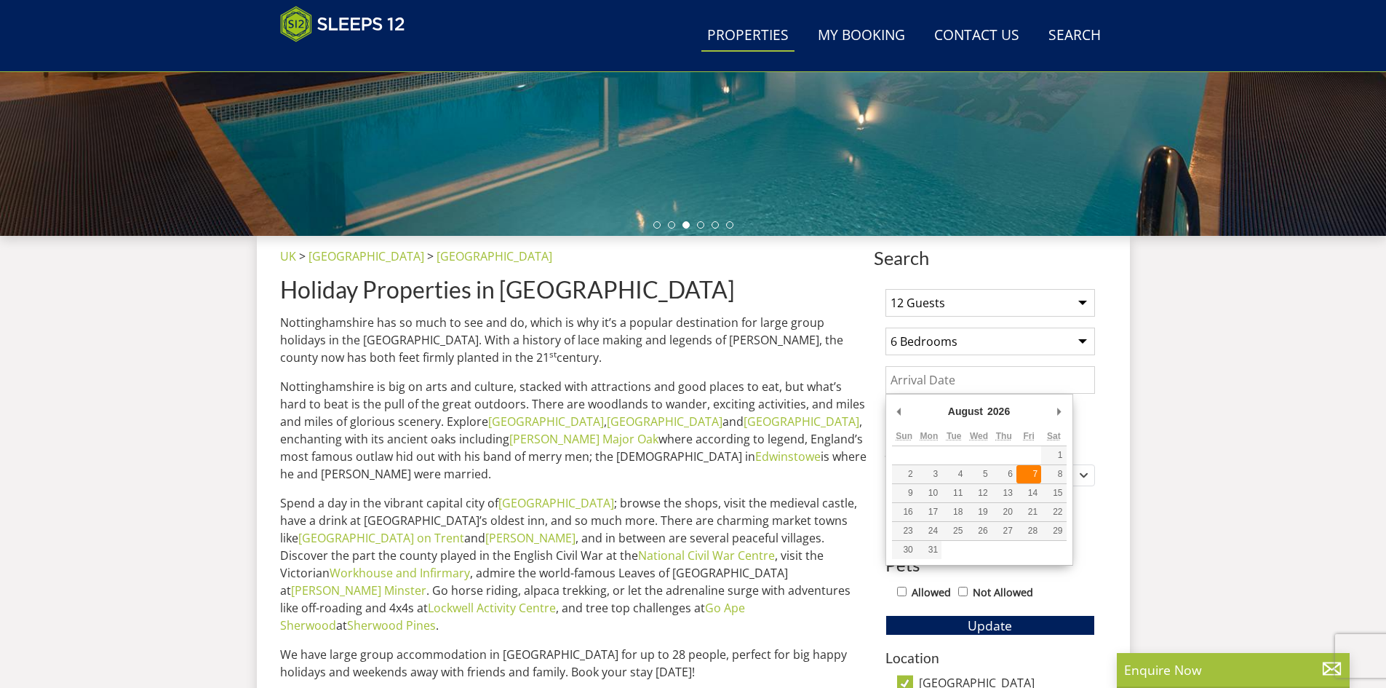
type input "[DATE]"
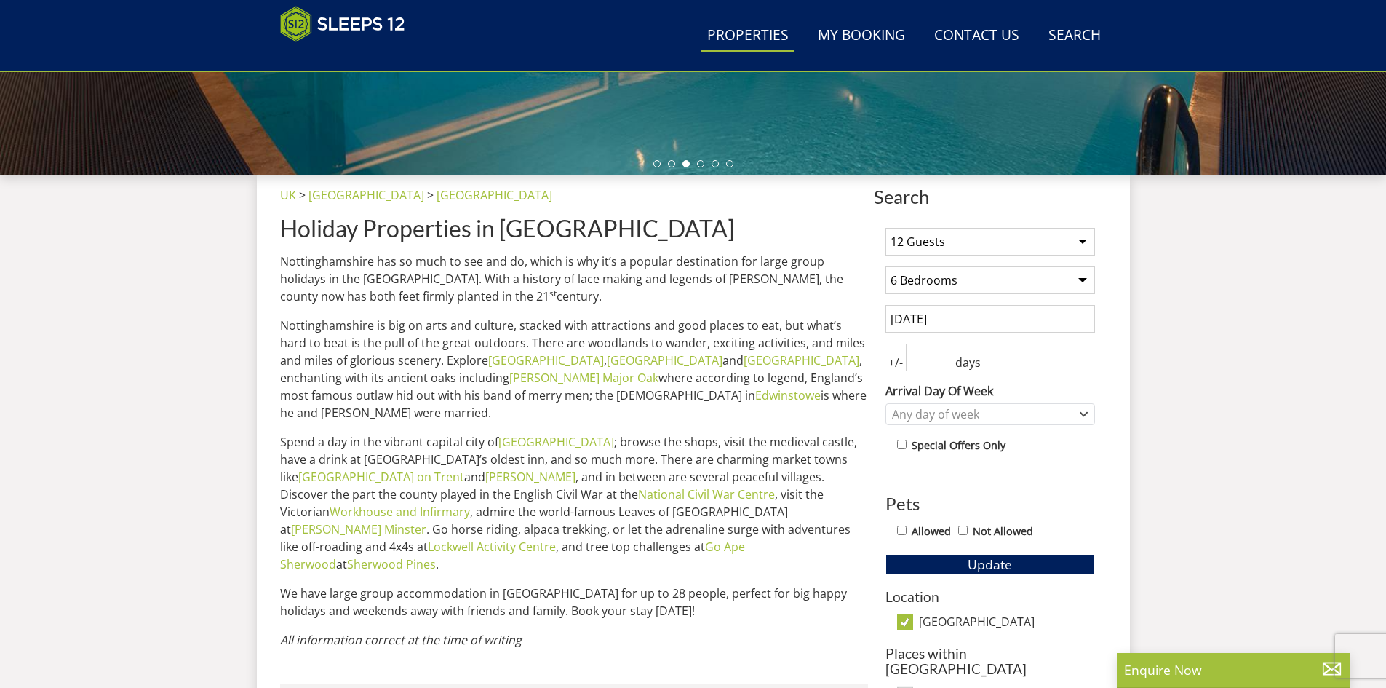
scroll to position [541, 0]
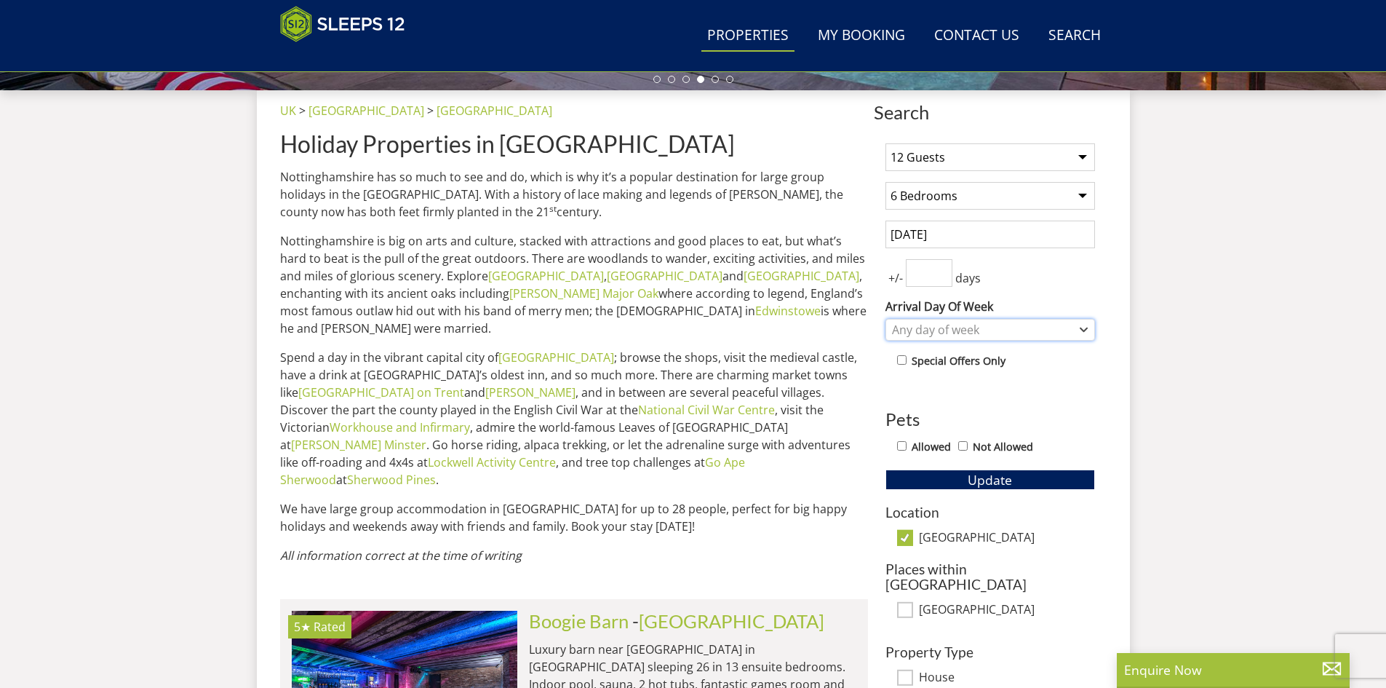
click at [1078, 324] on div "Any day of week" at bounding box center [991, 330] width 210 height 22
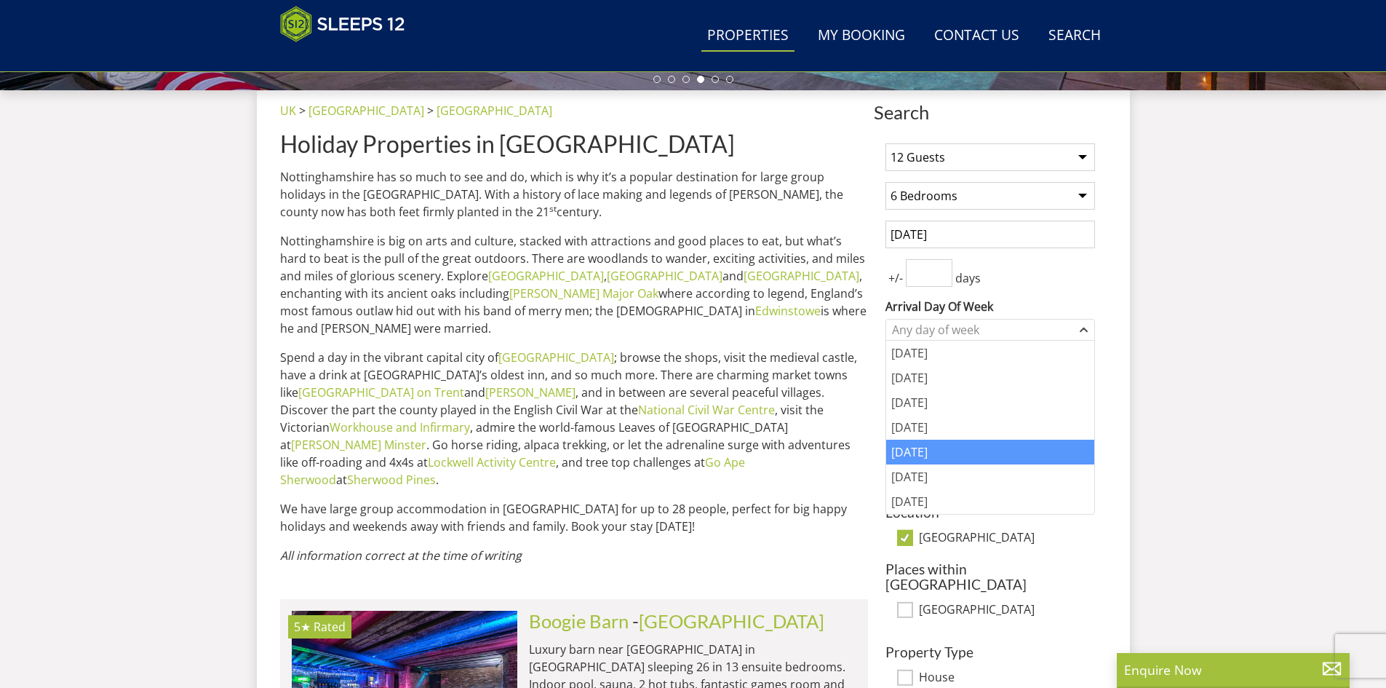
click at [930, 446] on div "[DATE]" at bounding box center [990, 452] width 208 height 25
click at [1243, 447] on div "Search Menu Properties My Booking Contact Us [PHONE_NUMBER] Search Check Availa…" at bounding box center [693, 216] width 1386 height 1414
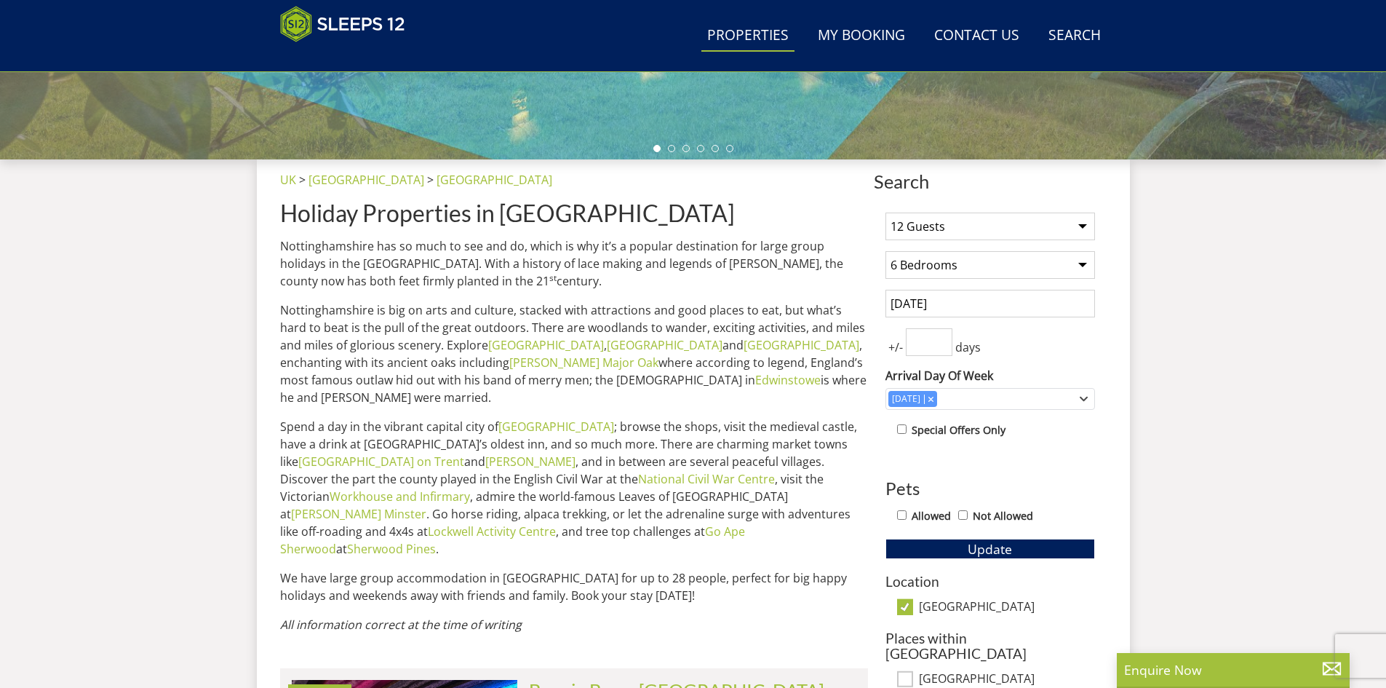
scroll to position [468, 0]
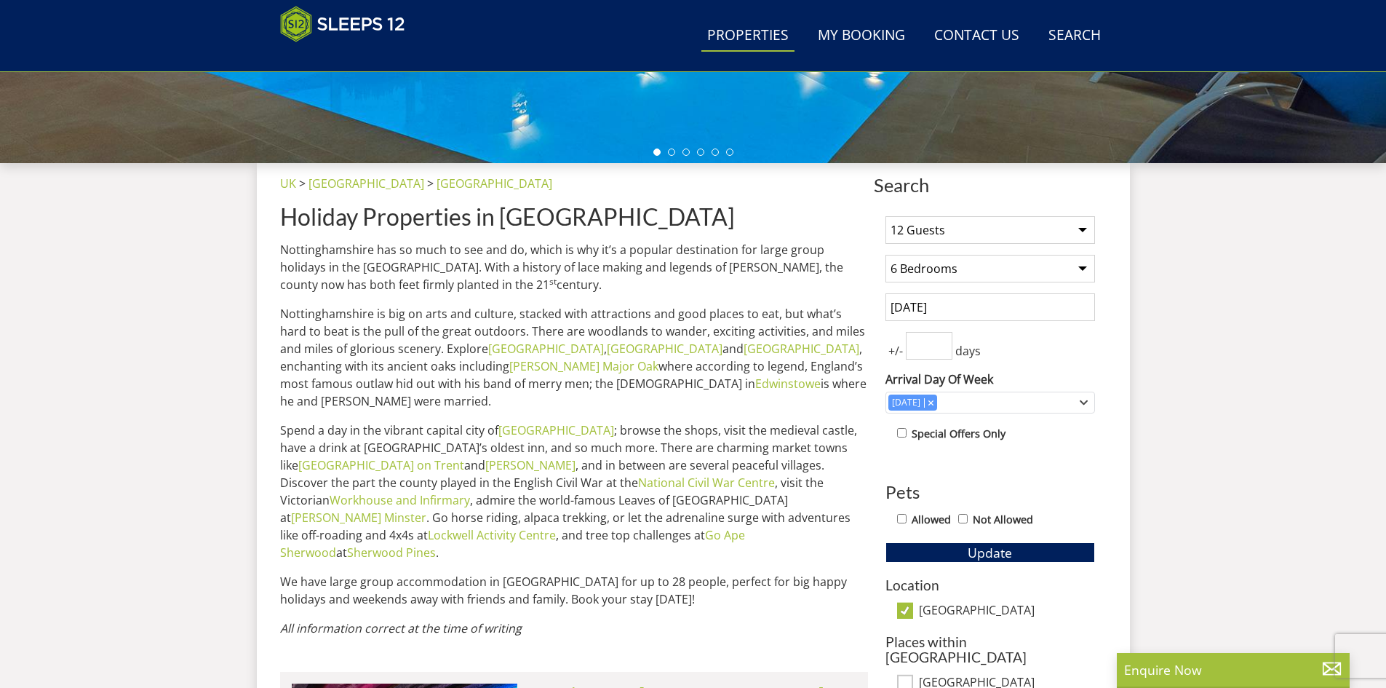
click at [1081, 226] on select "1 Guest 2 Guests 3 Guests 4 Guests 5 Guests 6 Guests 7 Guests 8 Guests 9 Guests…" at bounding box center [991, 230] width 210 height 28
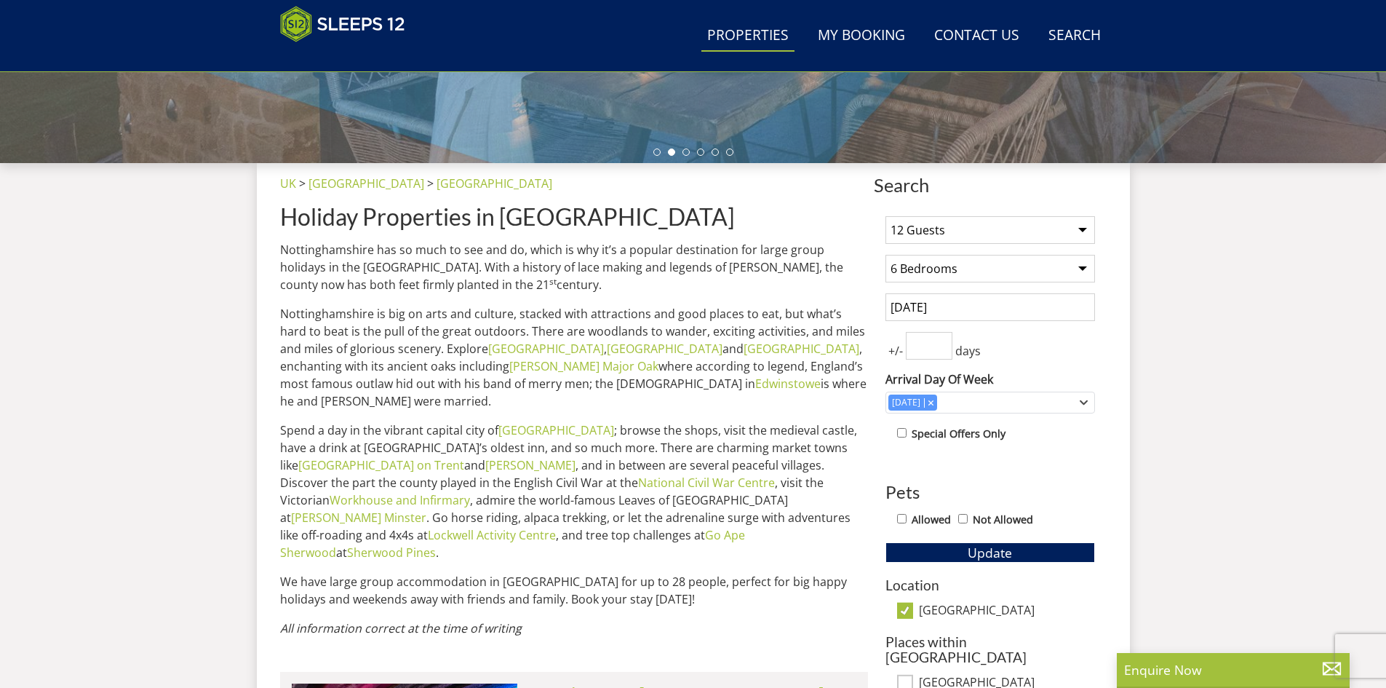
click at [886, 216] on select "1 Guest 2 Guests 3 Guests 4 Guests 5 Guests 6 Guests 7 Guests 8 Guests 9 Guests…" at bounding box center [991, 230] width 210 height 28
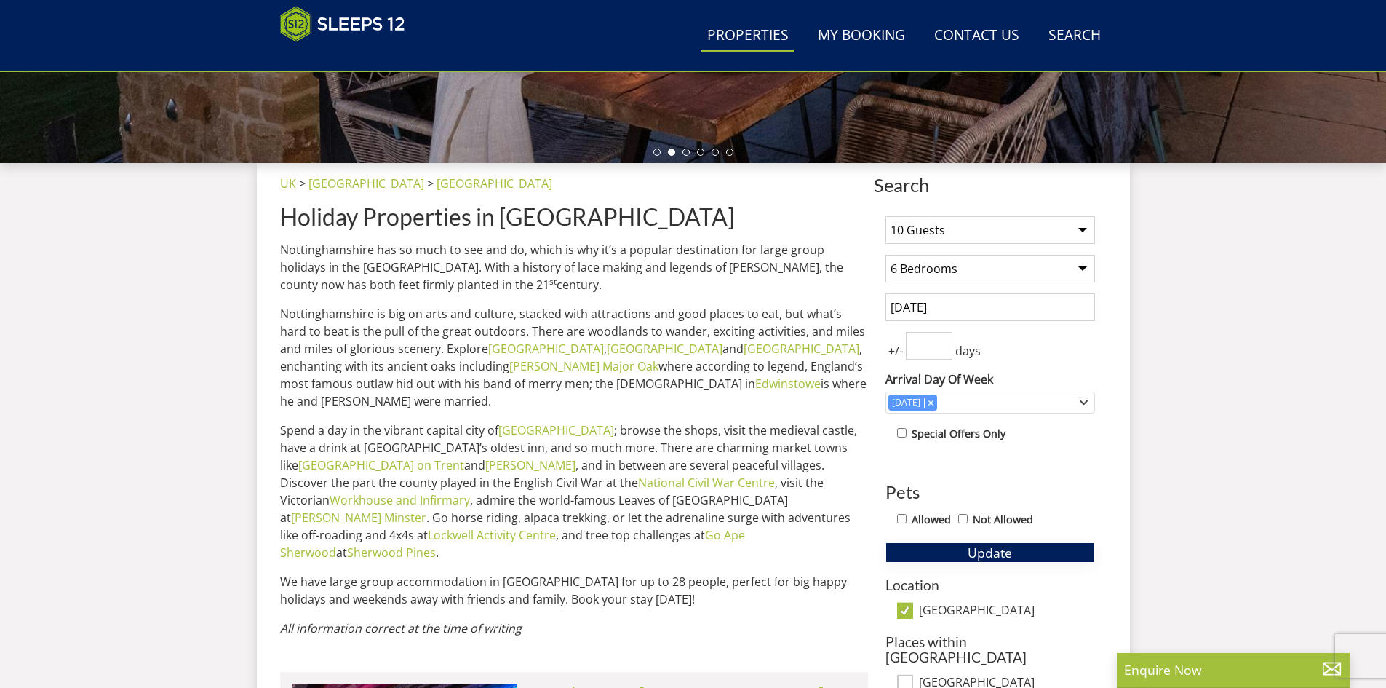
click at [994, 544] on span "Update" at bounding box center [990, 552] width 44 height 17
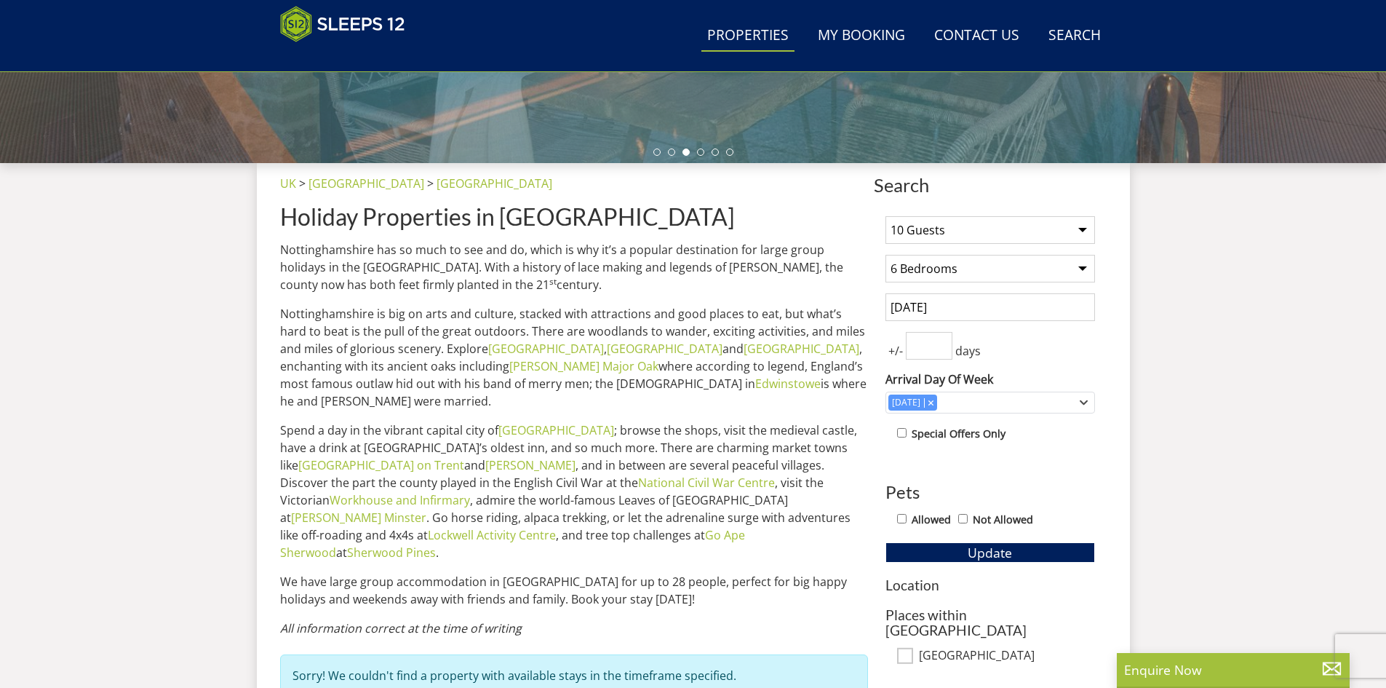
click at [1083, 231] on select "1 Guest 2 Guests 3 Guests 4 Guests 5 Guests 6 Guests 7 Guests 8 Guests 9 Guests…" at bounding box center [991, 230] width 210 height 28
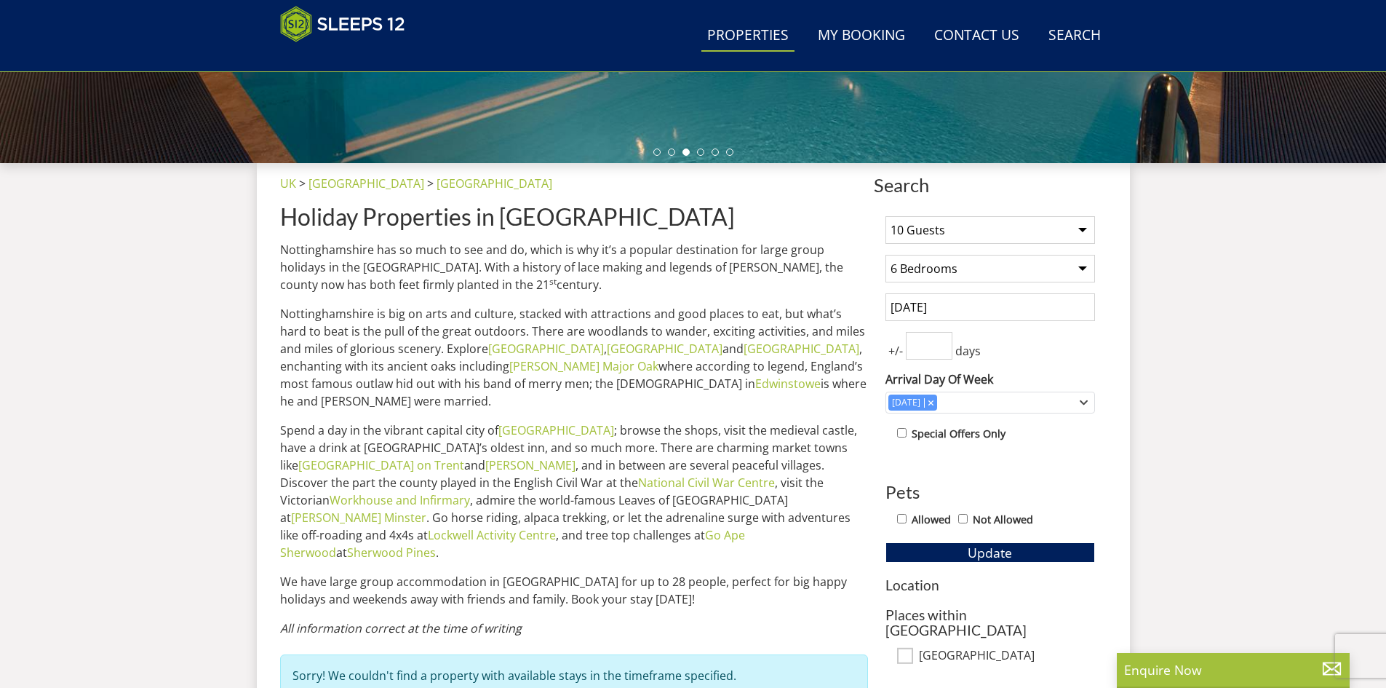
select select "12"
click at [886, 216] on select "1 Guest 2 Guests 3 Guests 4 Guests 5 Guests 6 Guests 7 Guests 8 Guests 9 Guests…" at bounding box center [991, 230] width 210 height 28
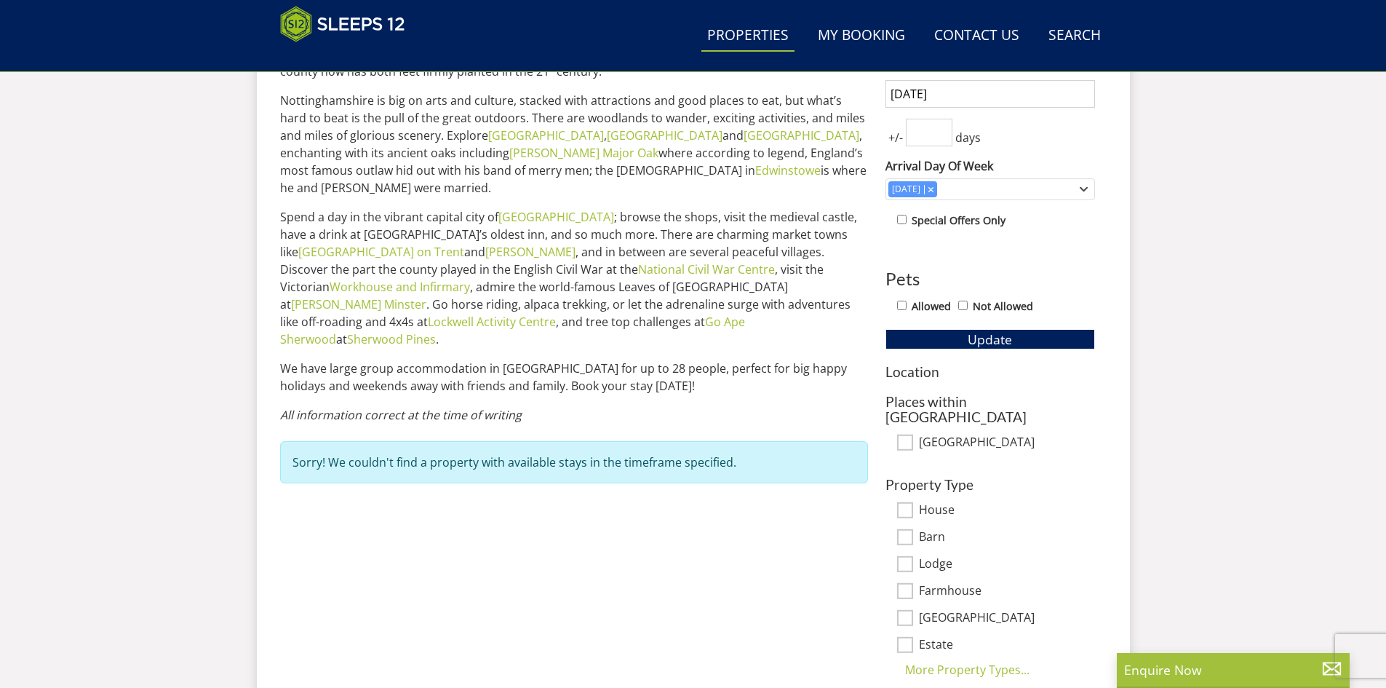
scroll to position [686, 0]
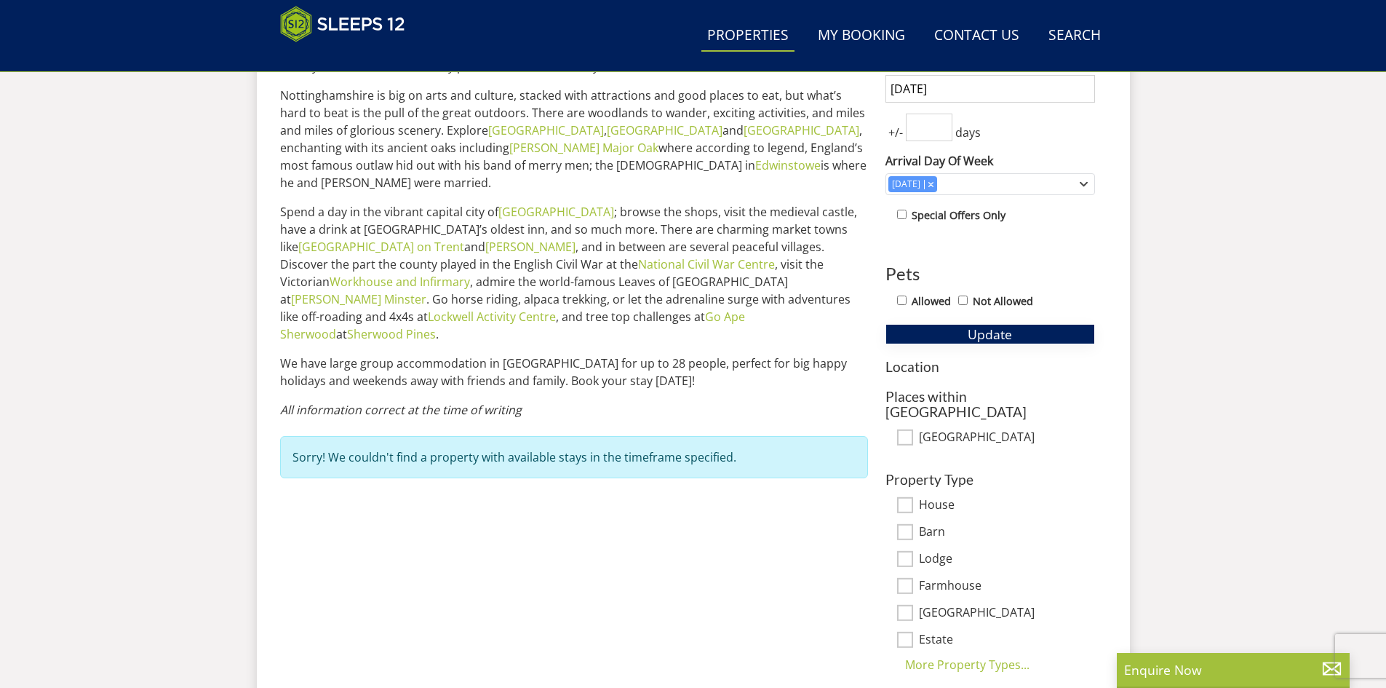
click at [996, 331] on span "Update" at bounding box center [990, 333] width 44 height 17
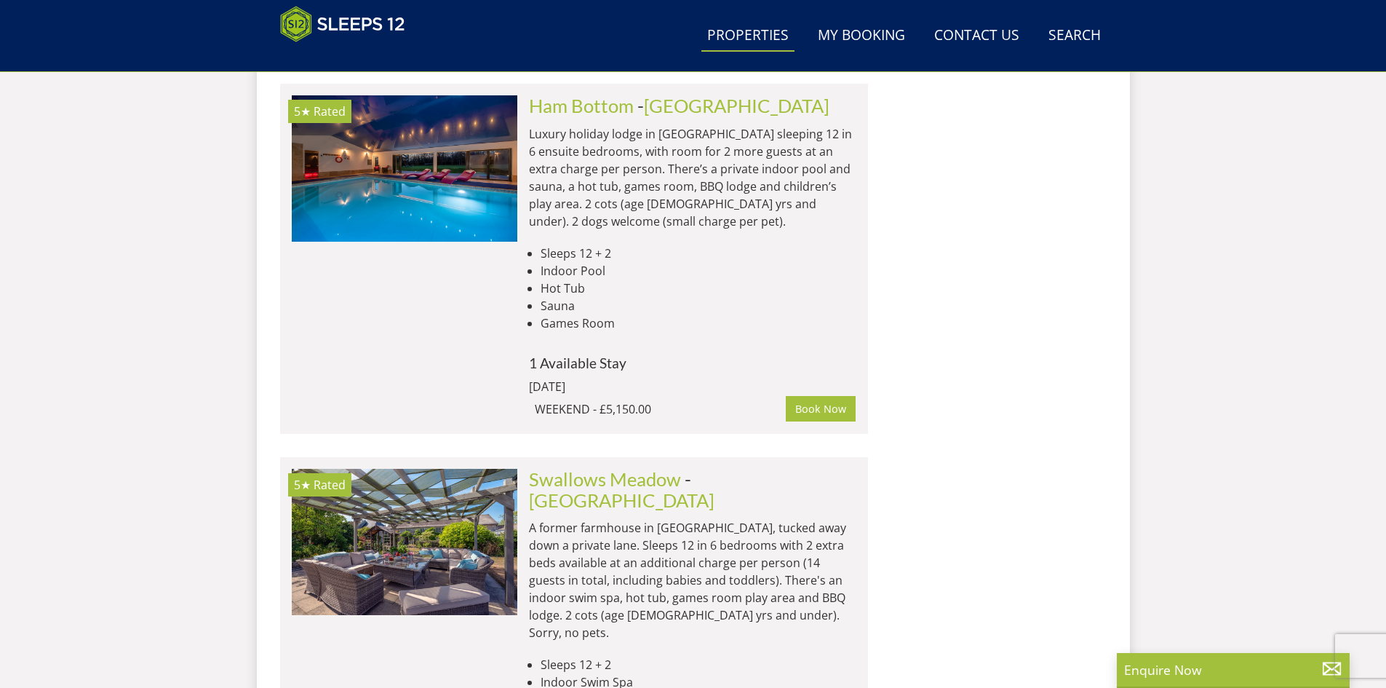
scroll to position [2022, 0]
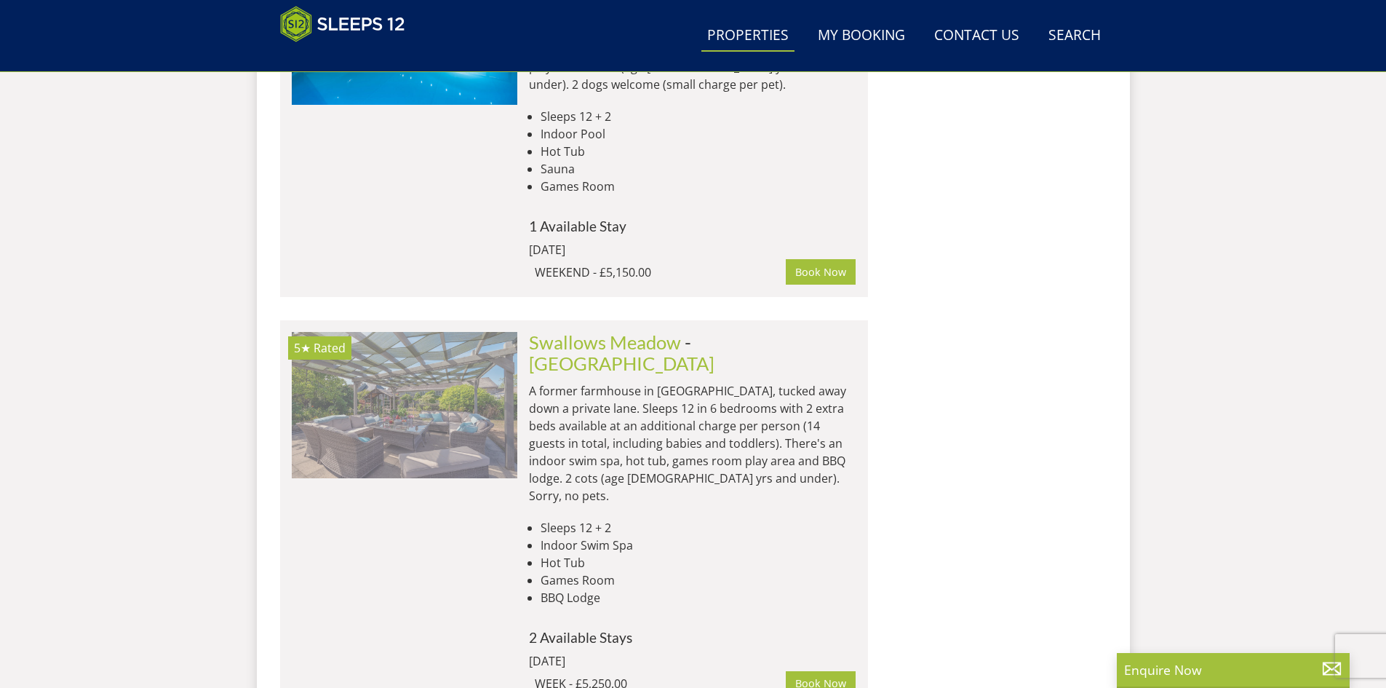
click at [464, 340] on img at bounding box center [405, 405] width 226 height 146
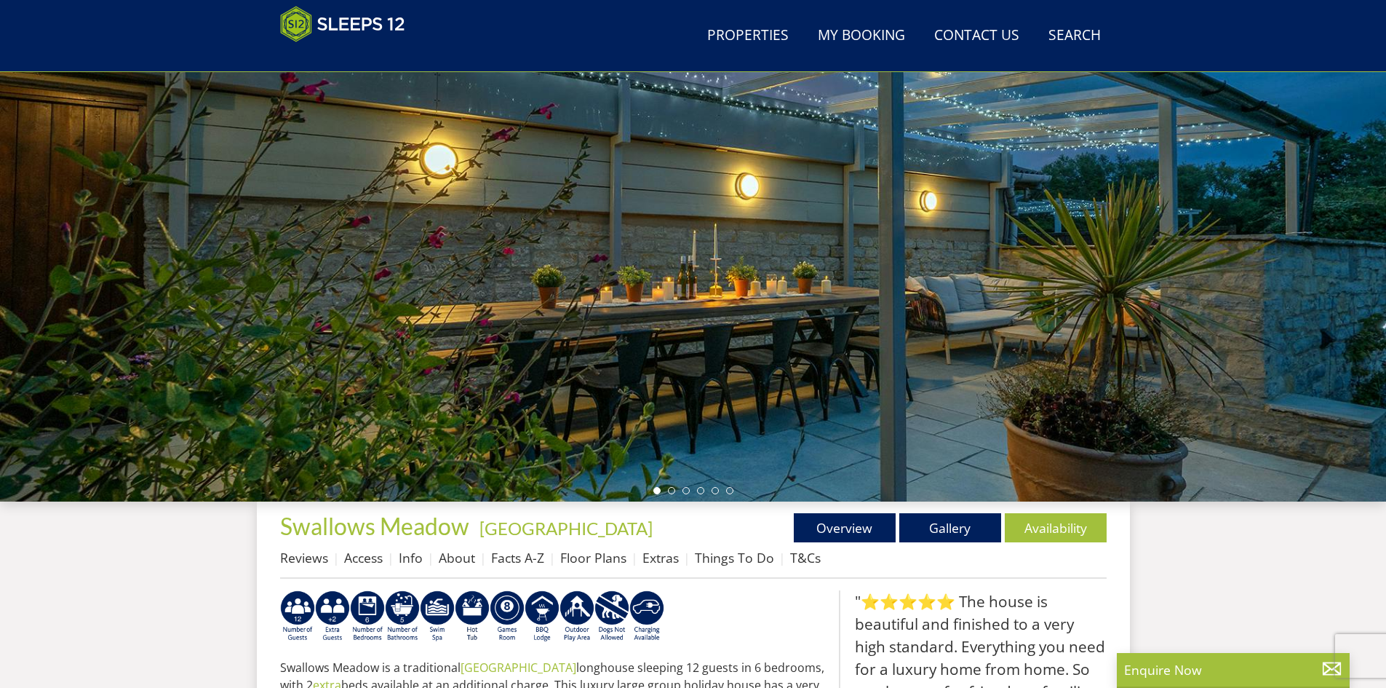
scroll to position [95, 0]
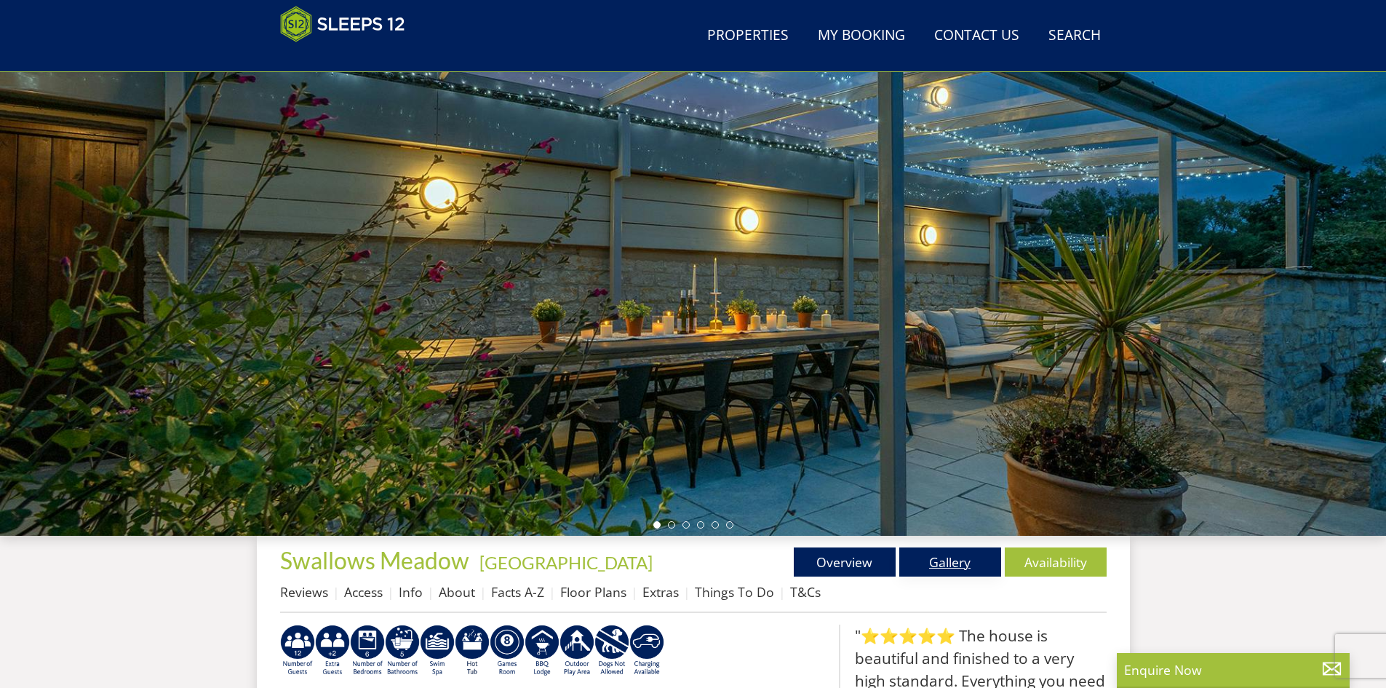
click at [956, 562] on link "Gallery" at bounding box center [950, 561] width 102 height 29
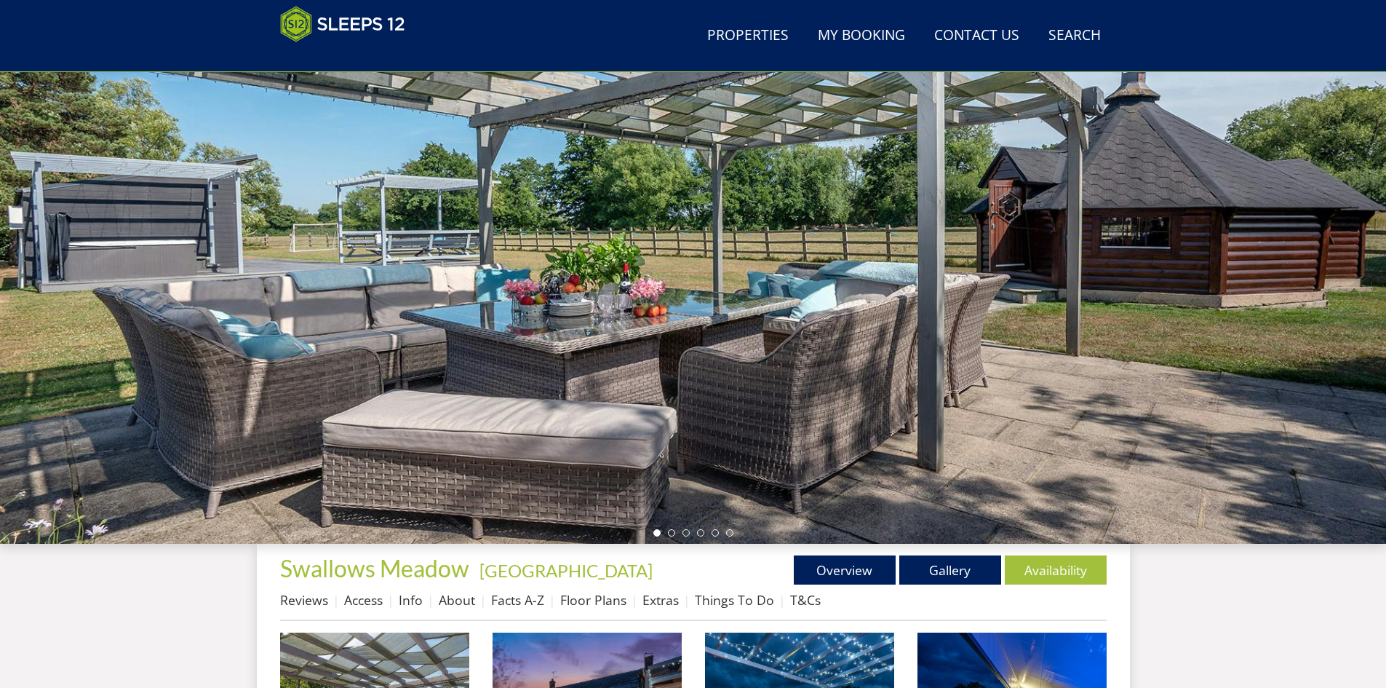
scroll to position [20, 0]
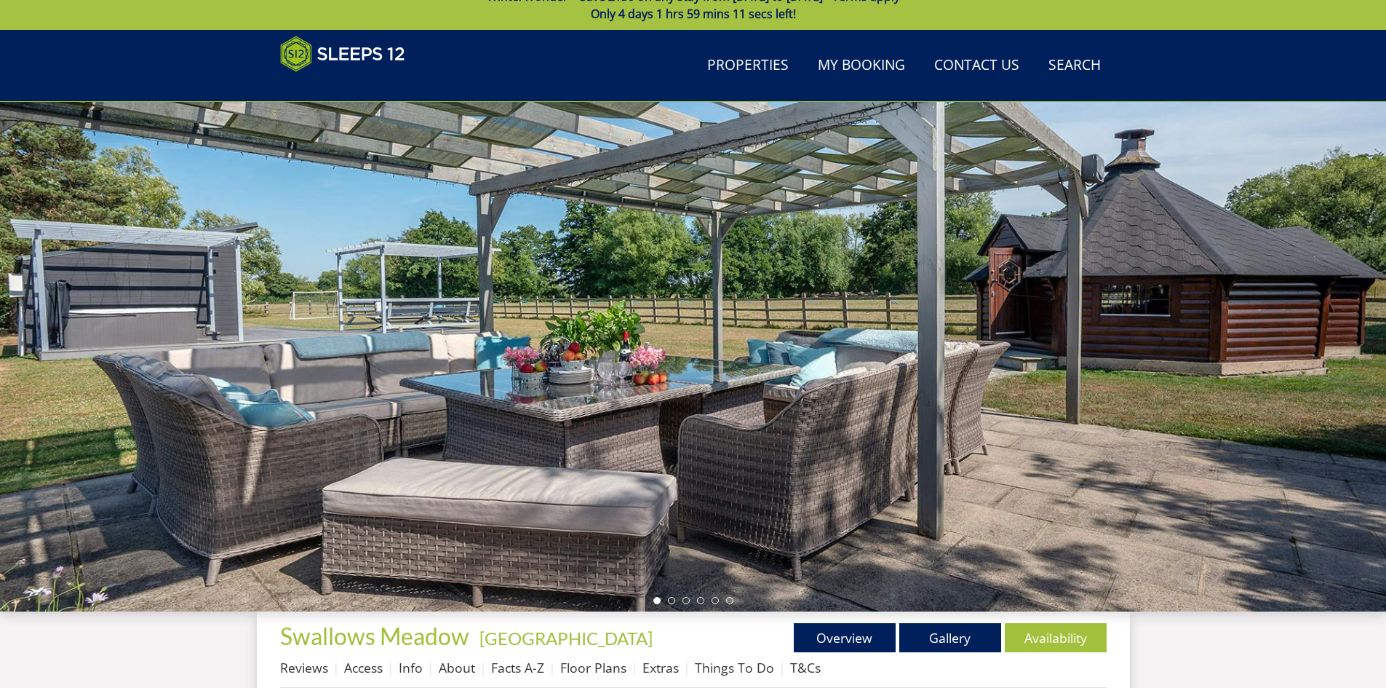
click at [1341, 322] on div at bounding box center [693, 356] width 1386 height 509
click at [667, 596] on div at bounding box center [693, 356] width 1386 height 509
click at [670, 597] on li at bounding box center [671, 600] width 7 height 7
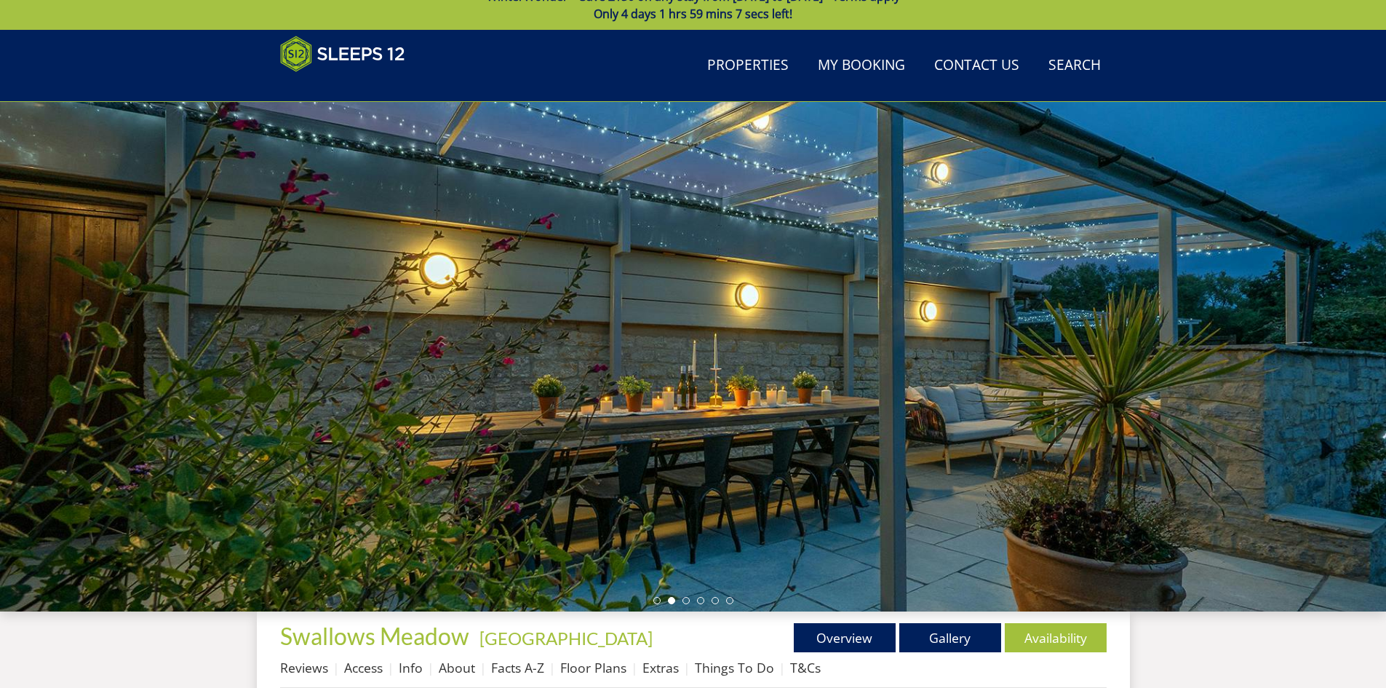
click at [690, 600] on ul at bounding box center [694, 600] width 80 height 7
click at [683, 600] on li at bounding box center [686, 600] width 7 height 7
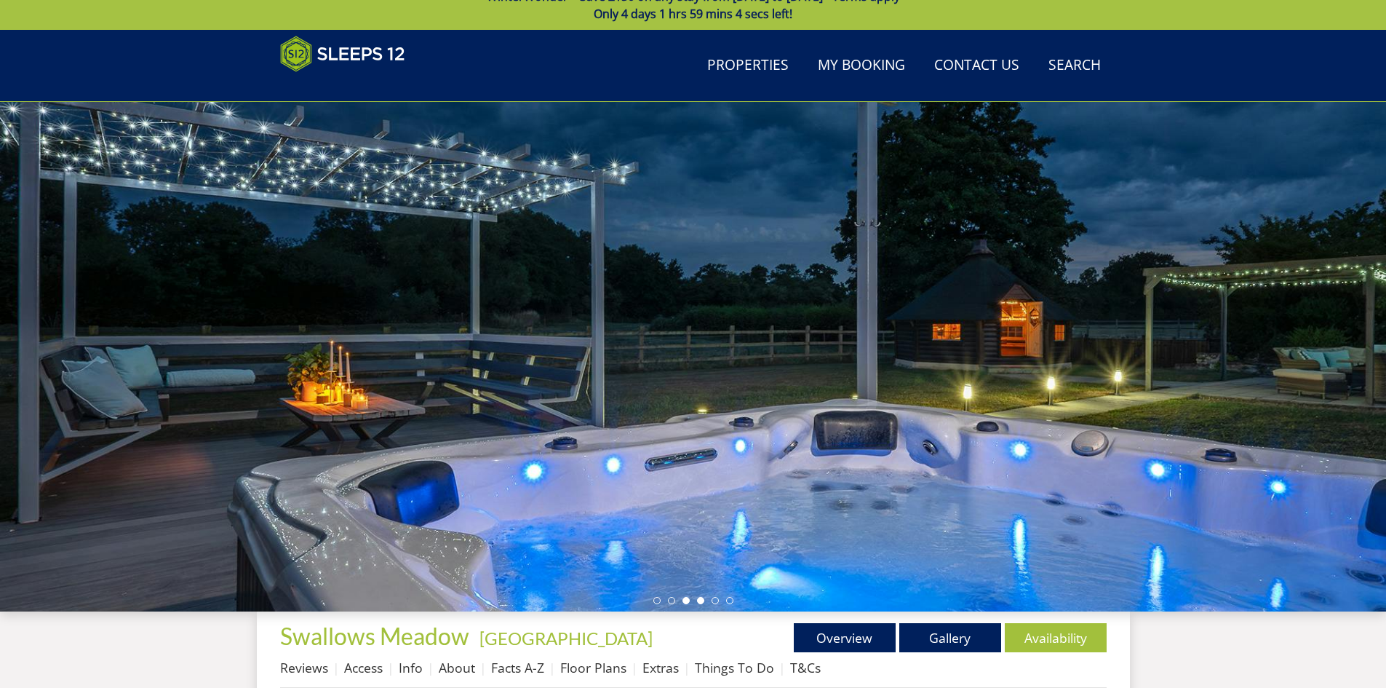
click at [699, 597] on li at bounding box center [700, 600] width 7 height 7
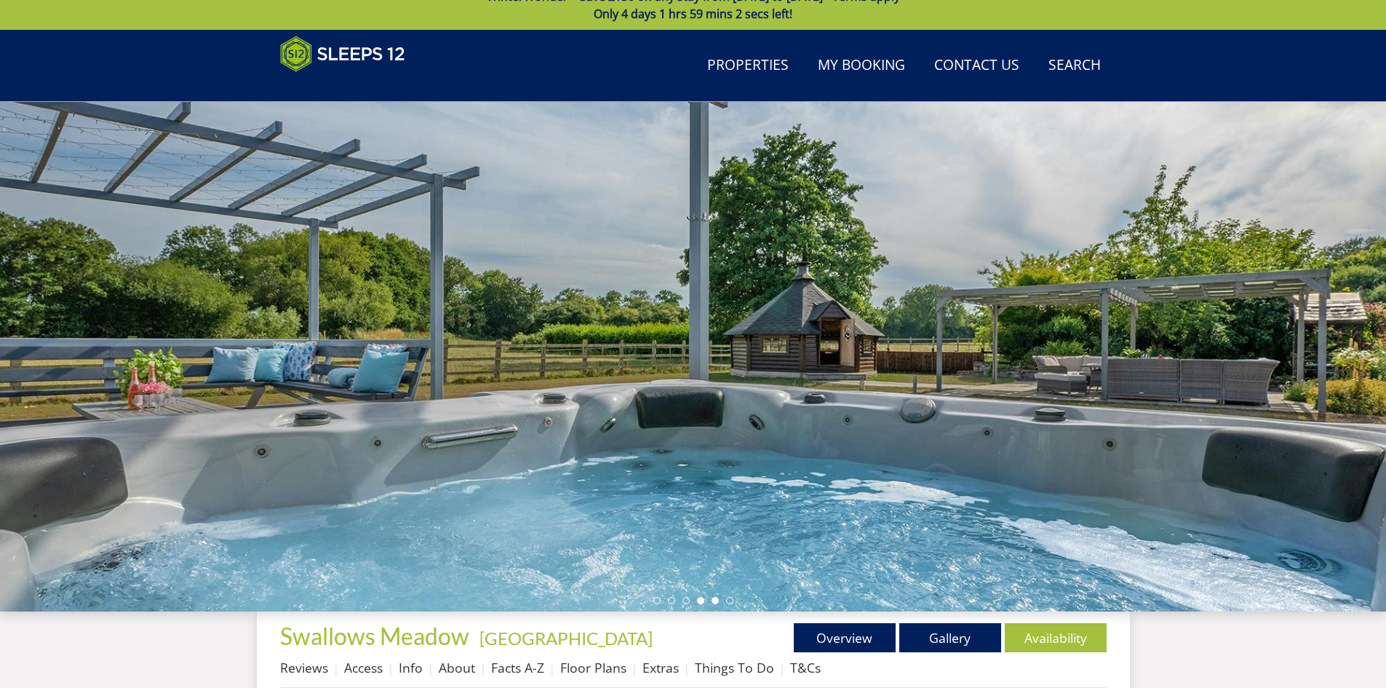
click at [715, 598] on li at bounding box center [715, 600] width 7 height 7
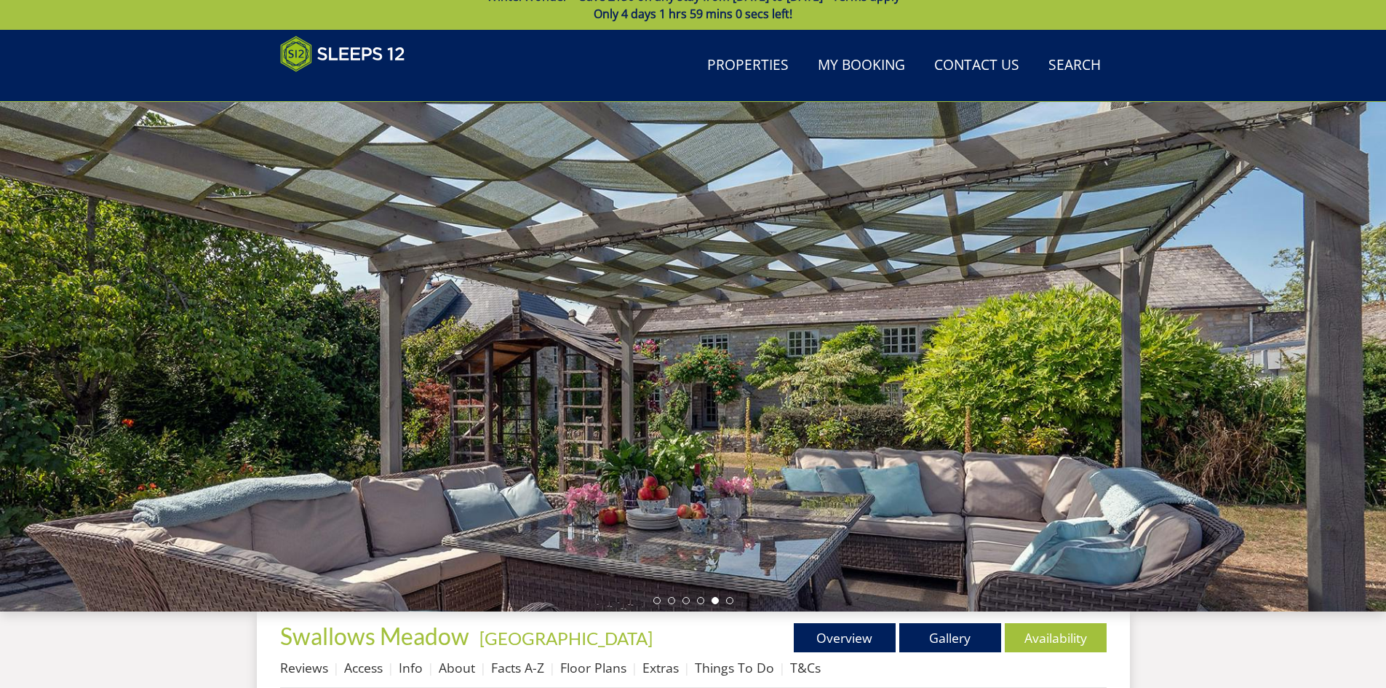
click at [725, 597] on ul at bounding box center [694, 600] width 80 height 7
click at [731, 598] on li at bounding box center [729, 600] width 7 height 7
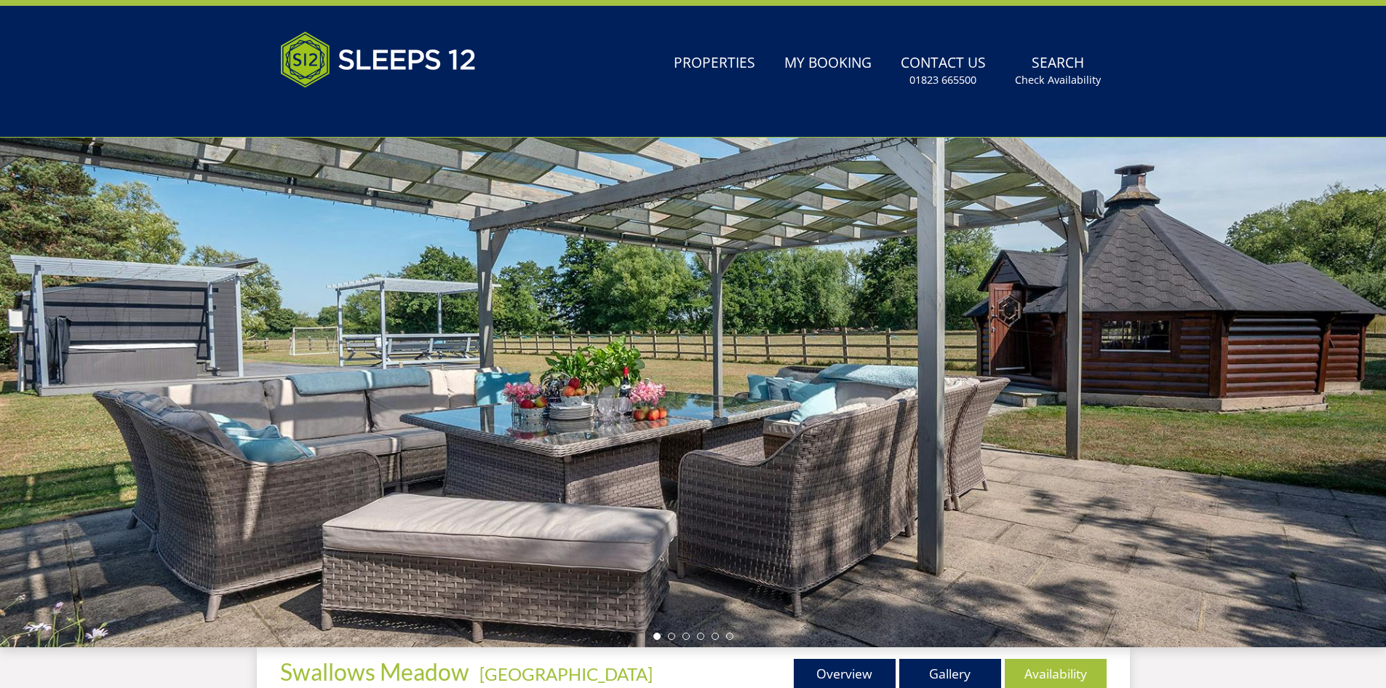
scroll to position [0, 0]
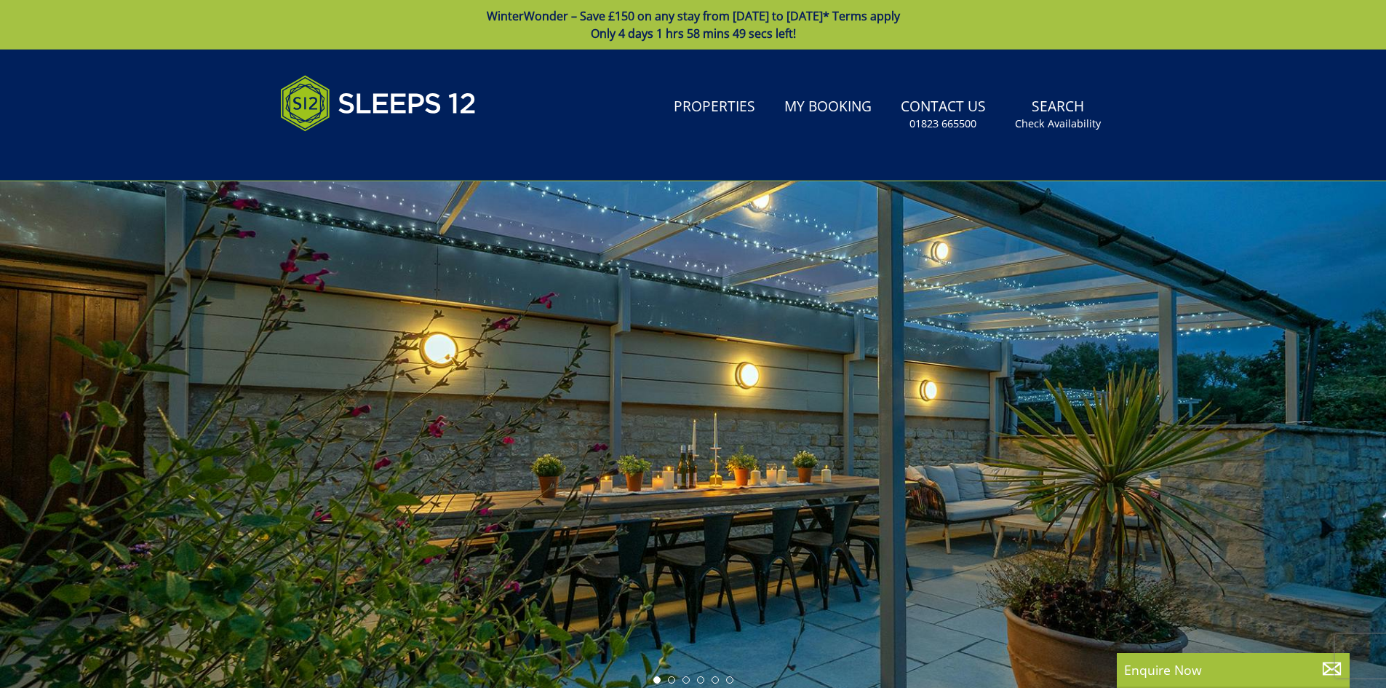
scroll to position [2022, 0]
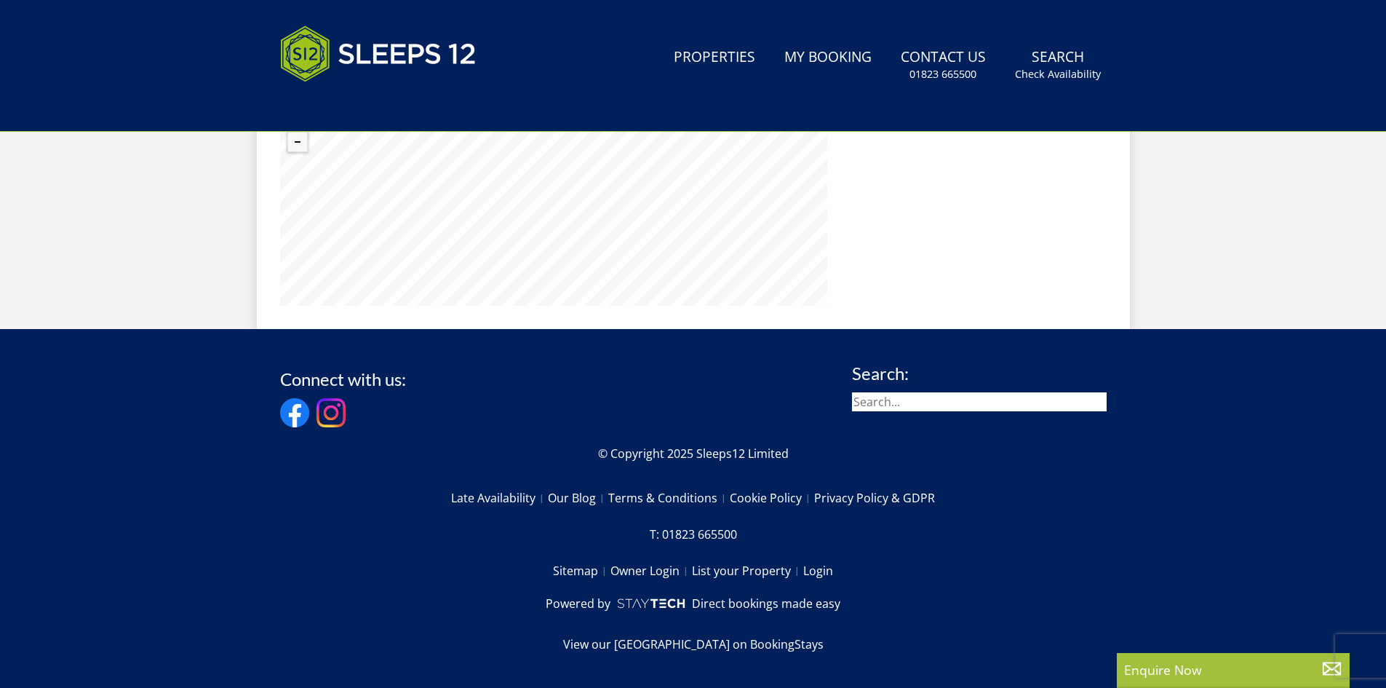
select select "12"
select select "6"
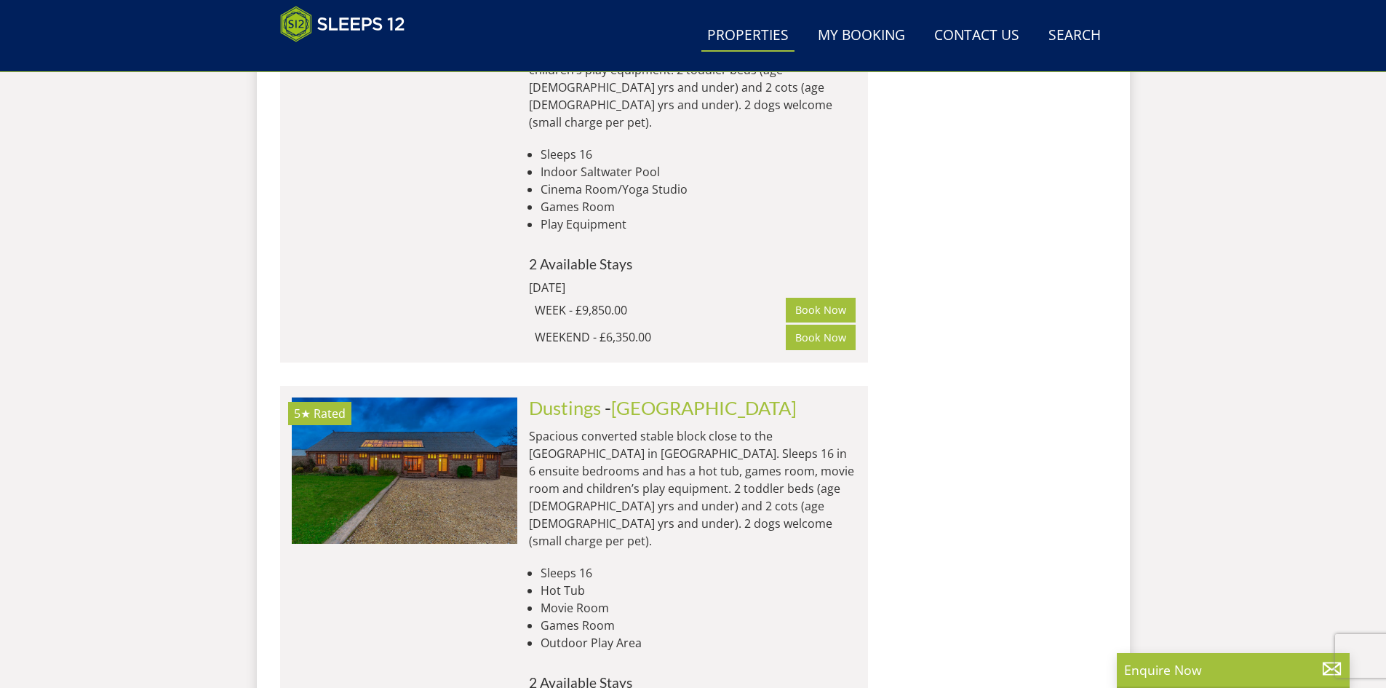
scroll to position [7261, 0]
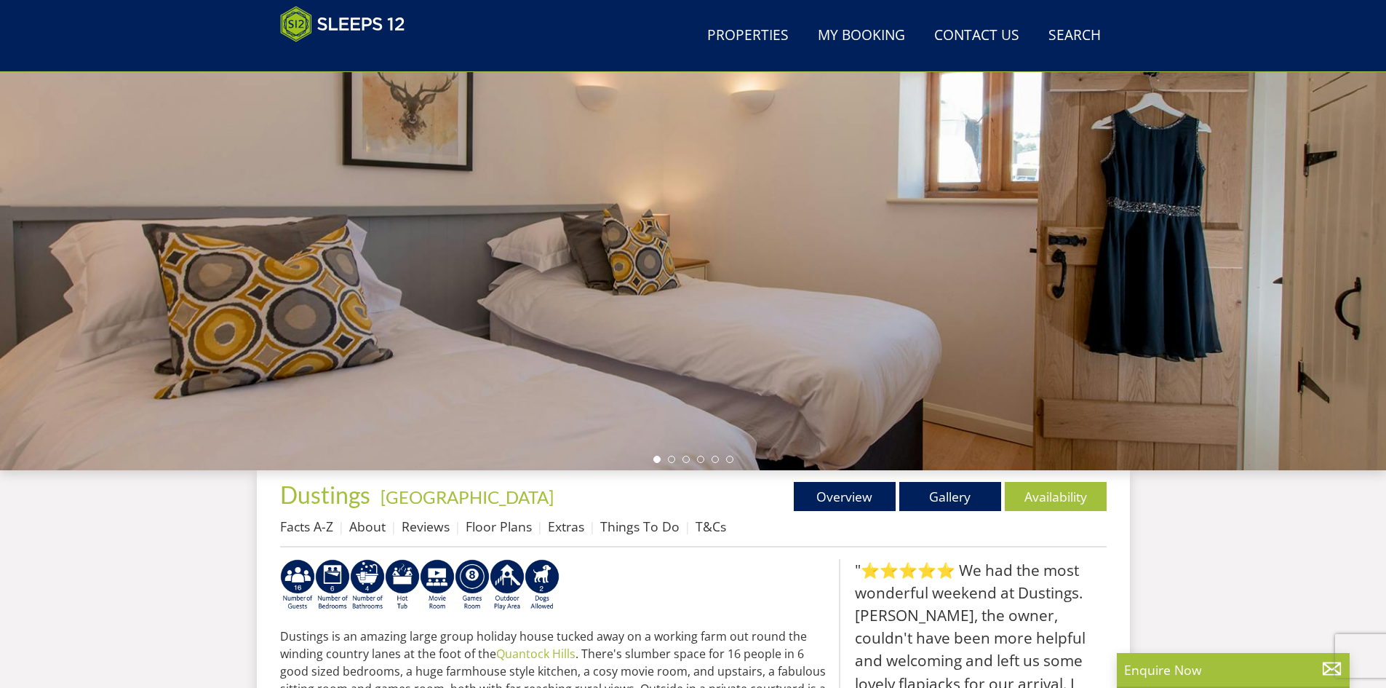
scroll to position [172, 0]
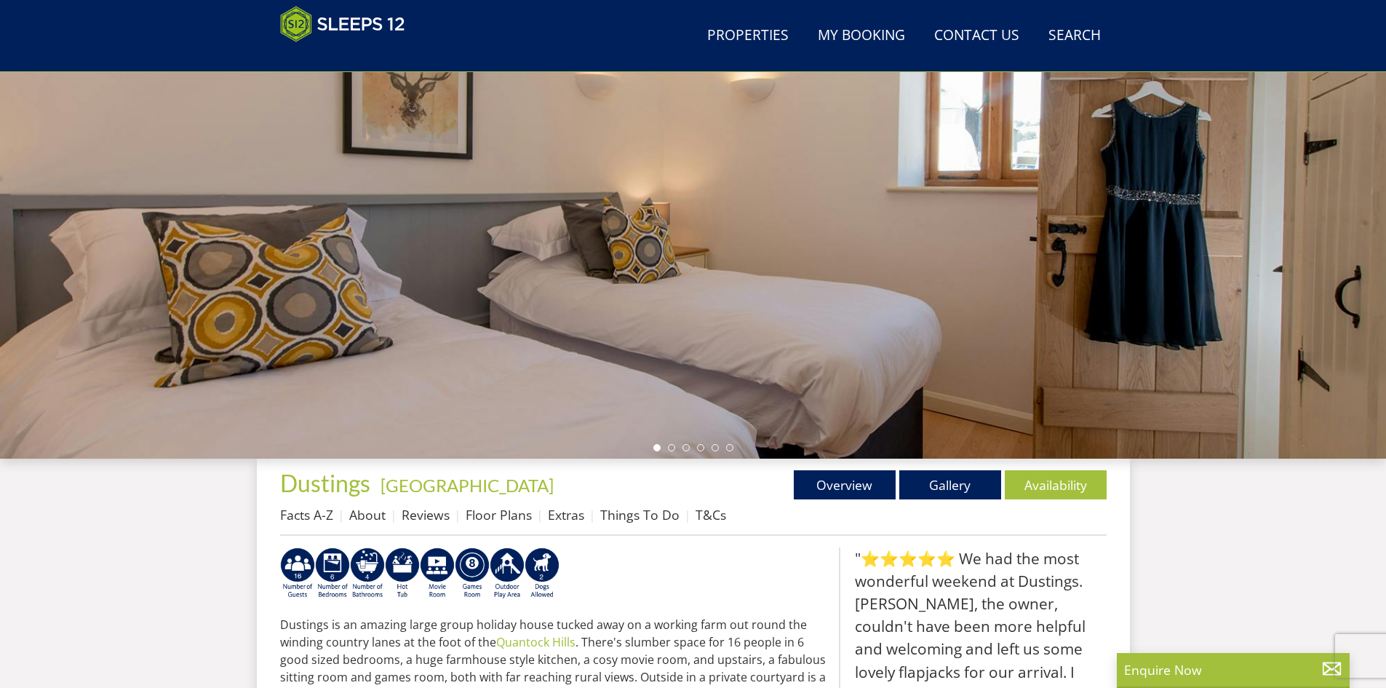
click at [676, 448] on ul at bounding box center [694, 447] width 80 height 7
click at [673, 448] on li at bounding box center [671, 447] width 7 height 7
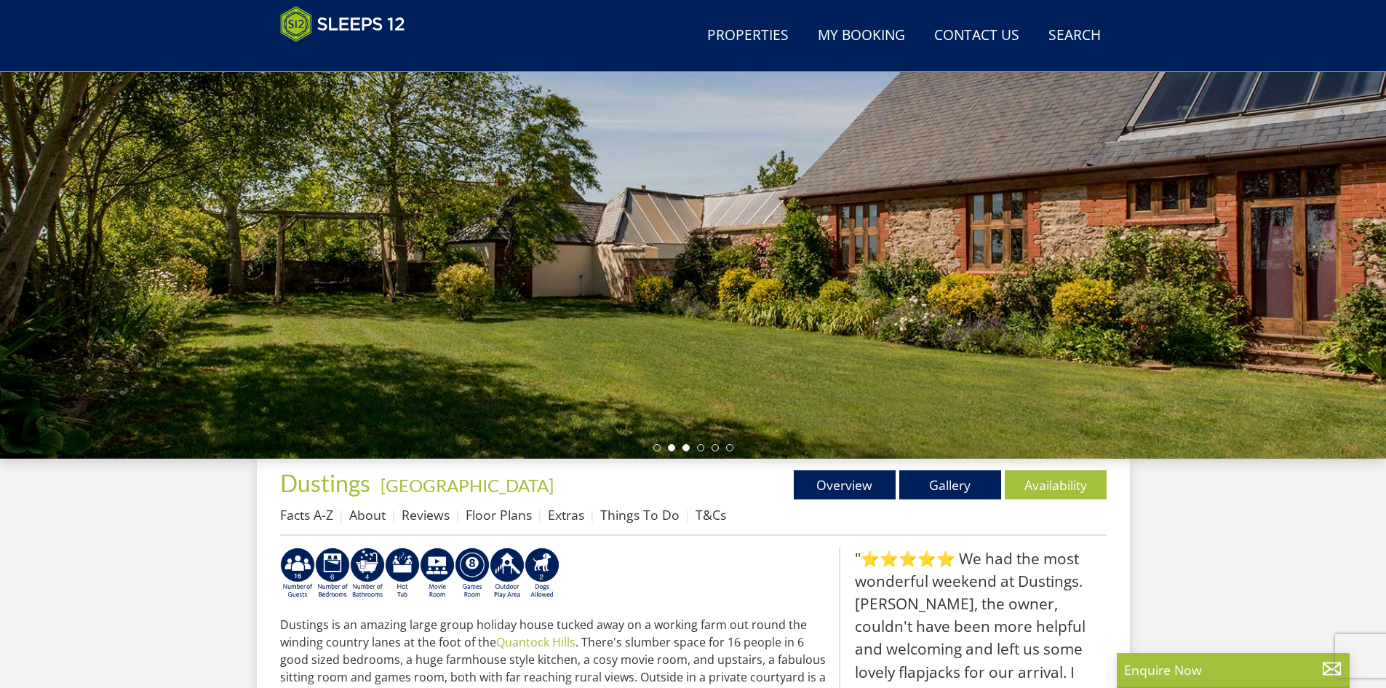
click at [683, 447] on li at bounding box center [686, 447] width 7 height 7
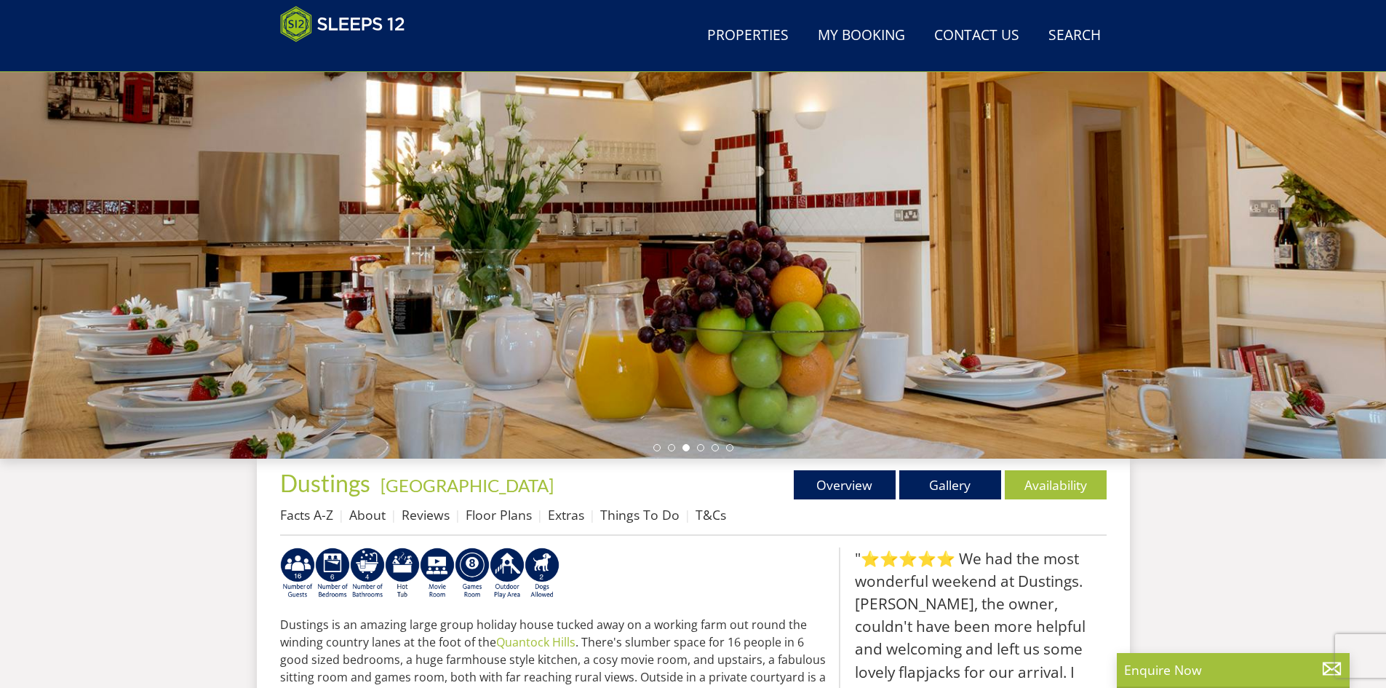
click at [704, 448] on ul at bounding box center [694, 447] width 80 height 7
click at [715, 447] on li at bounding box center [715, 447] width 7 height 7
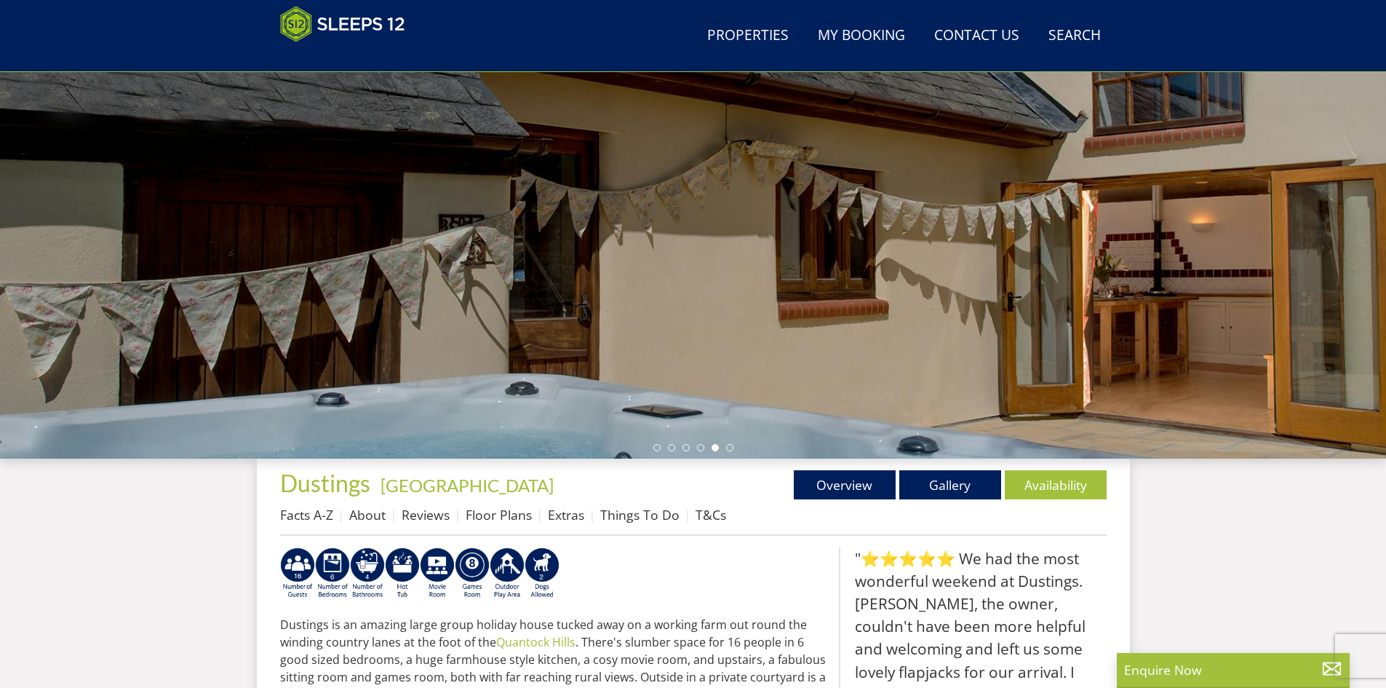
click at [734, 448] on div at bounding box center [693, 203] width 1386 height 509
click at [730, 448] on li at bounding box center [729, 447] width 7 height 7
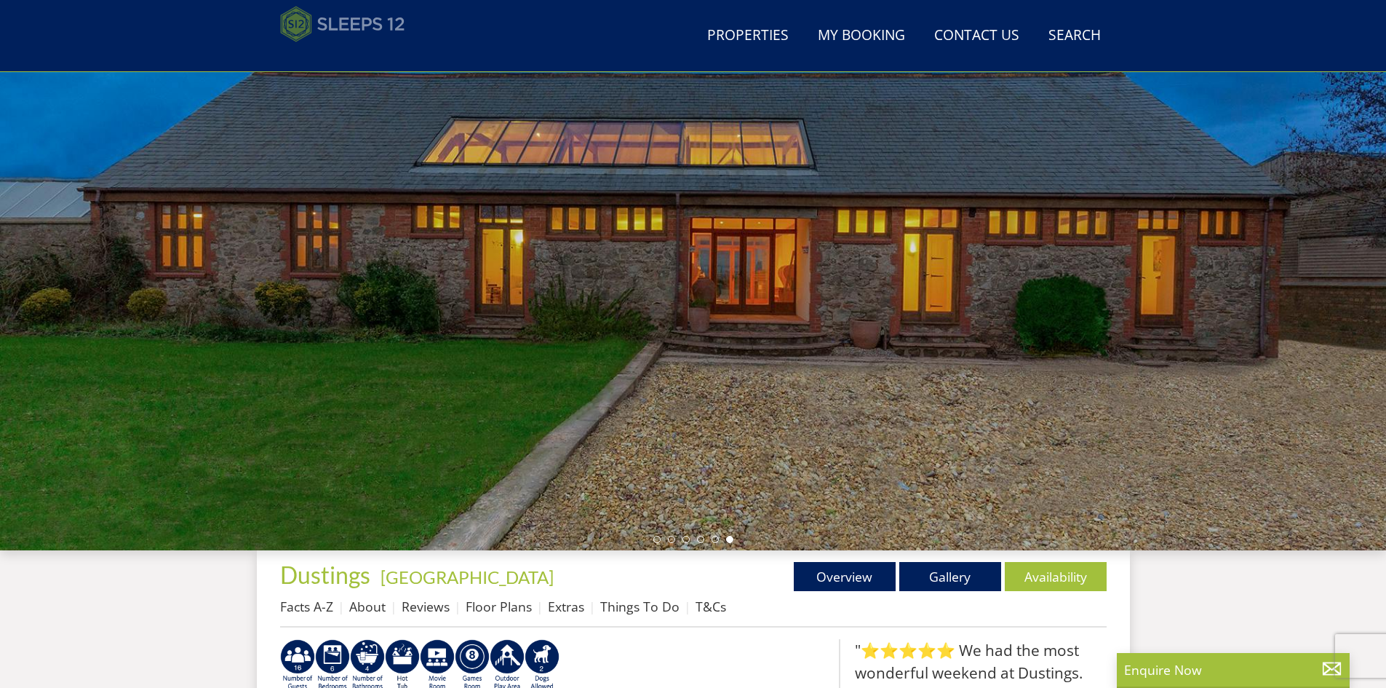
scroll to position [0, 0]
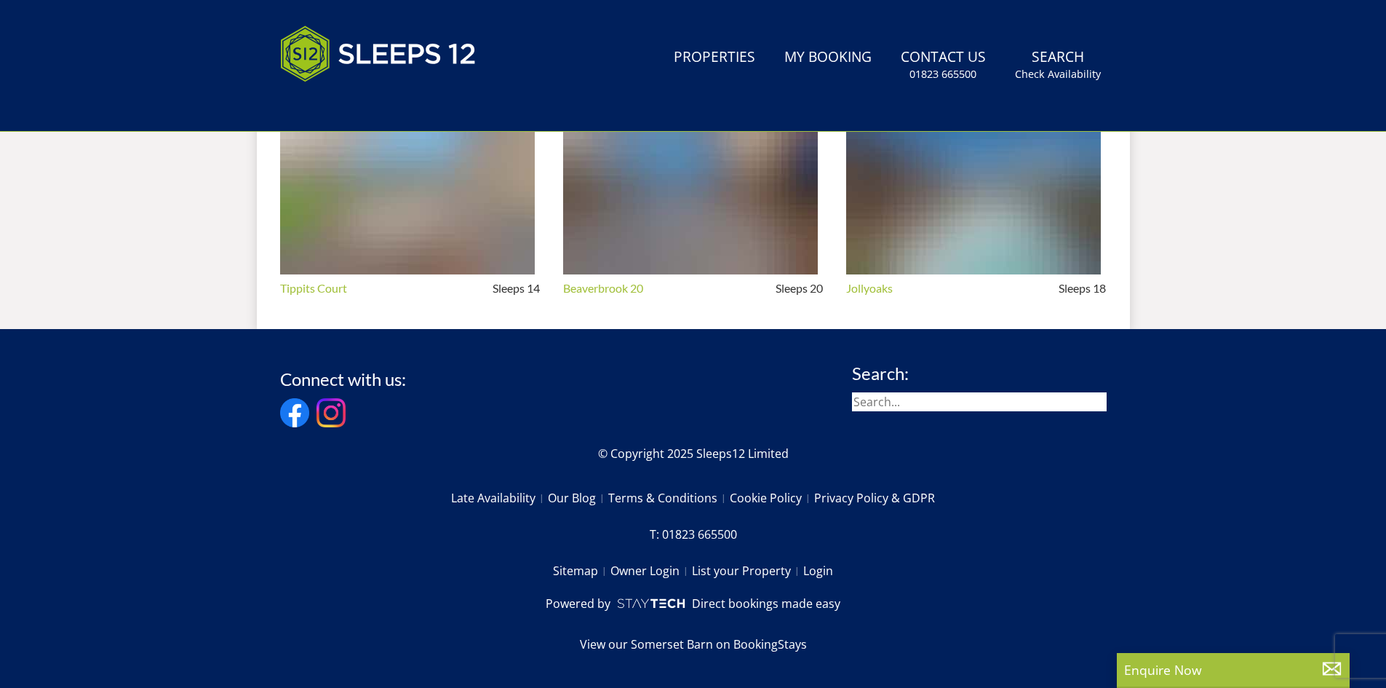
select select "12"
select select "6"
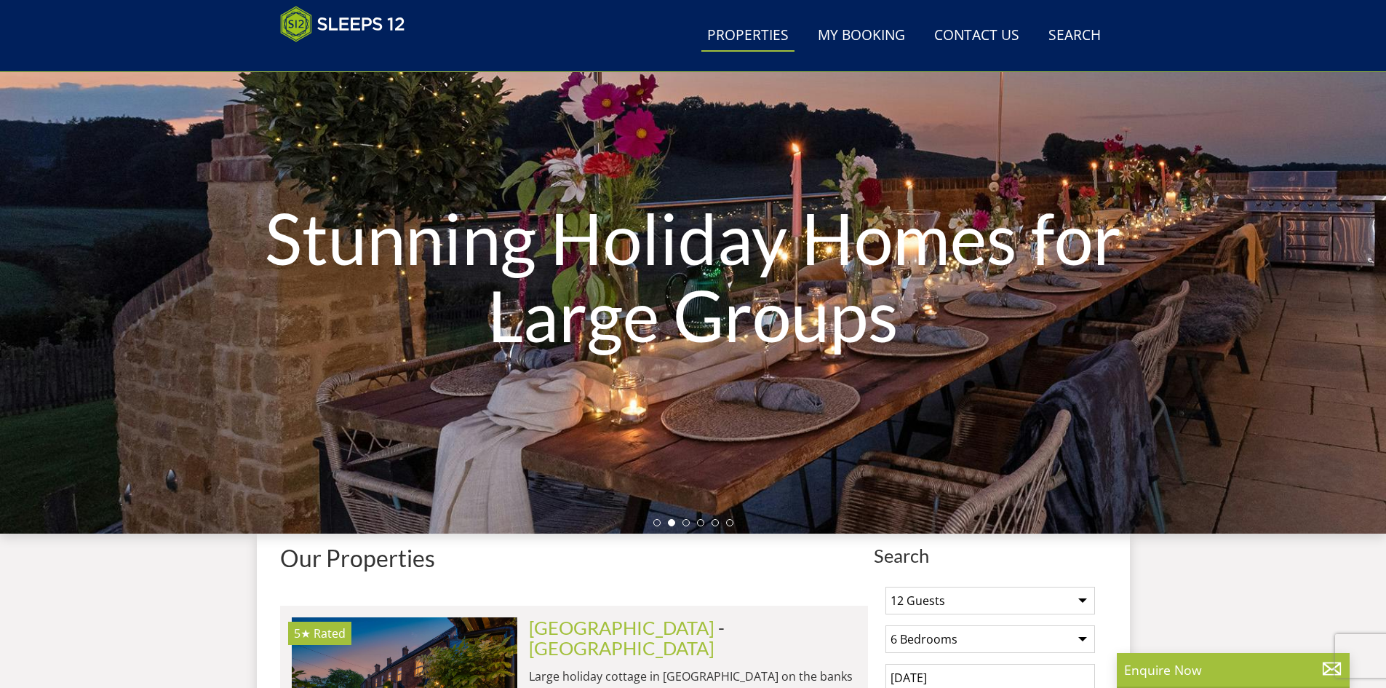
scroll to position [57, 0]
